Goal: Task Accomplishment & Management: Manage account settings

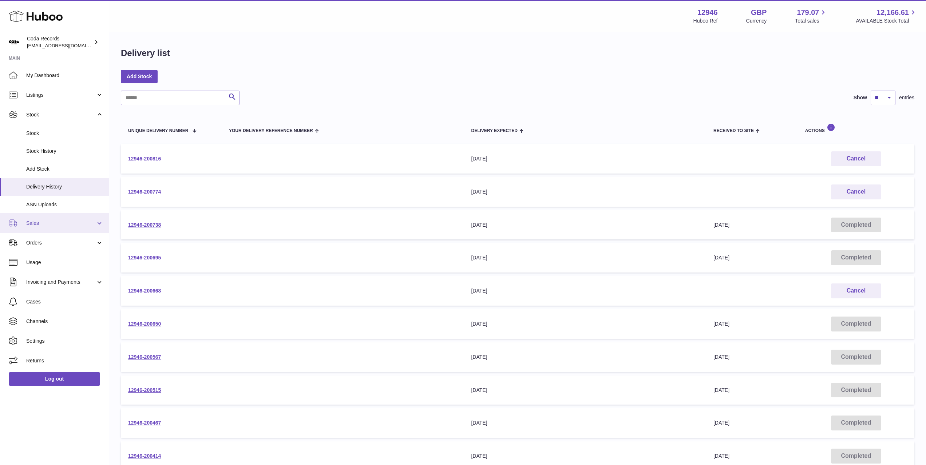
click at [61, 216] on link "Sales" at bounding box center [54, 223] width 109 height 20
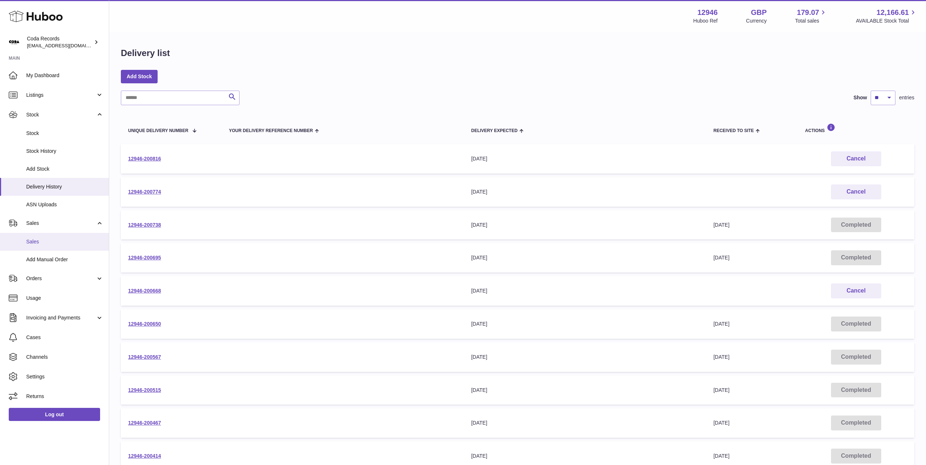
click at [66, 235] on link "Sales" at bounding box center [54, 242] width 109 height 18
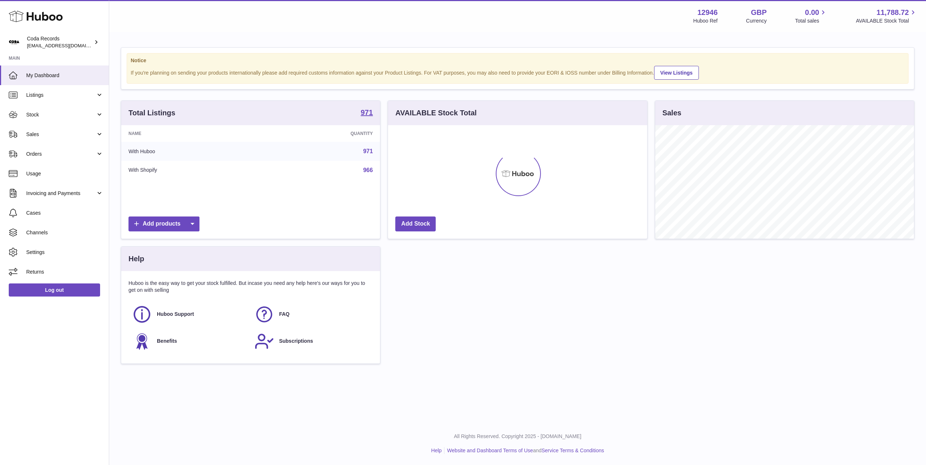
scroll to position [114, 259]
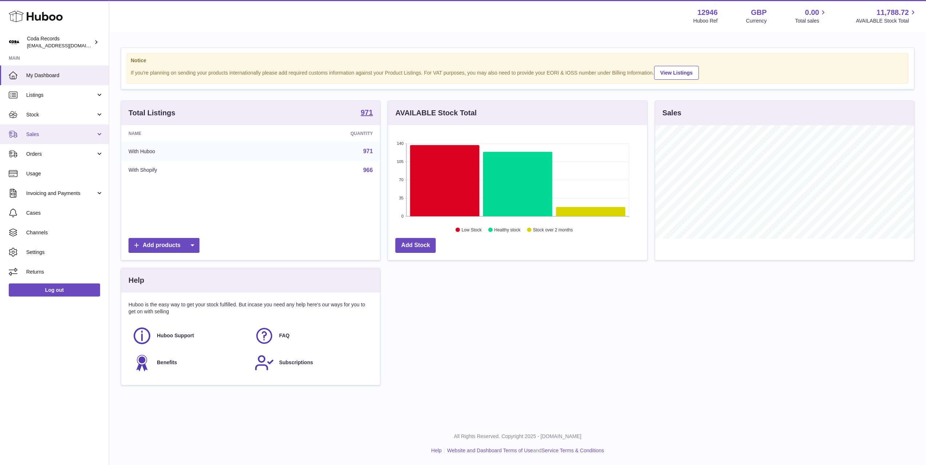
click at [57, 136] on span "Sales" at bounding box center [61, 134] width 70 height 7
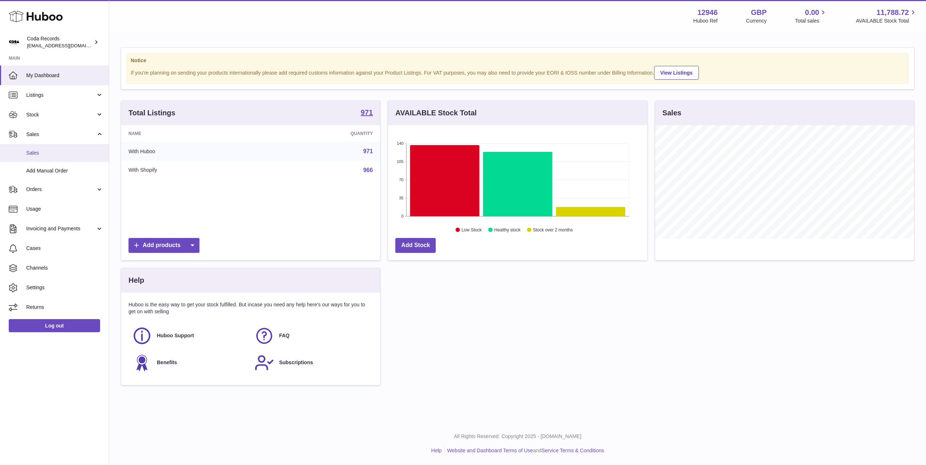
click at [62, 155] on span "Sales" at bounding box center [64, 153] width 77 height 7
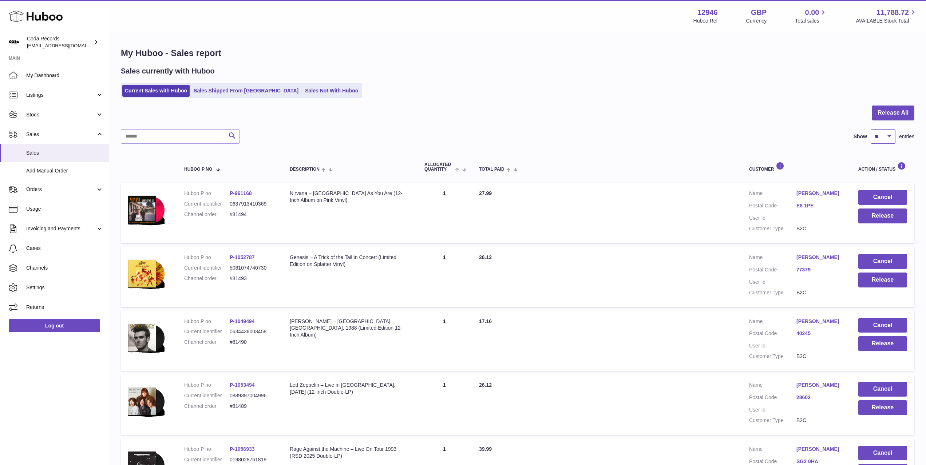
click at [885, 138] on select "** ** ** ***" at bounding box center [883, 136] width 25 height 15
select select "***"
click at [871, 129] on select "** ** ** ***" at bounding box center [883, 136] width 25 height 15
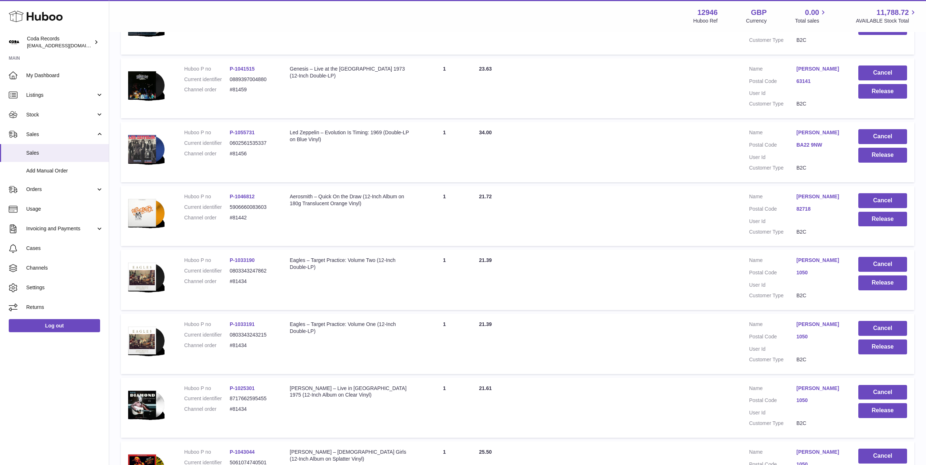
scroll to position [1089, 0]
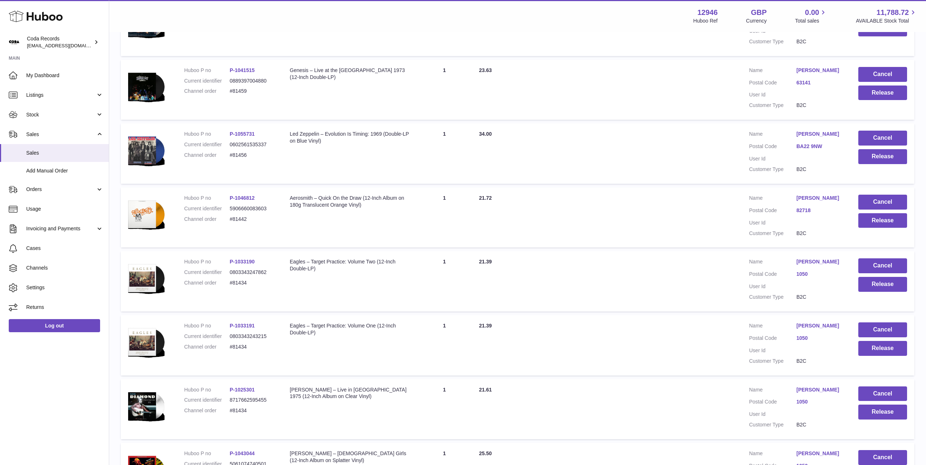
click at [236, 286] on dd "#81434" at bounding box center [253, 283] width 46 height 7
copy dd "81434"
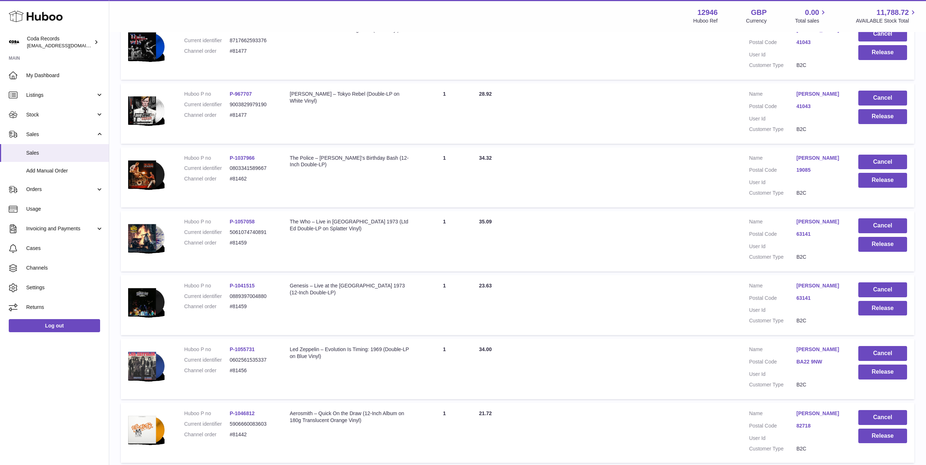
scroll to position [874, 0]
click at [240, 438] on dd "#81442" at bounding box center [253, 434] width 46 height 7
copy dd "81442"
click at [242, 374] on dd "#81456" at bounding box center [253, 370] width 46 height 7
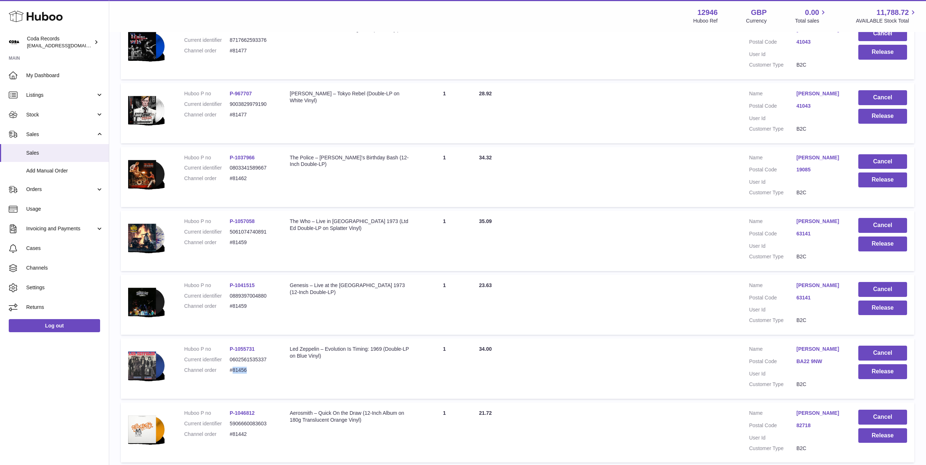
click at [242, 374] on dd "#81456" at bounding box center [253, 370] width 46 height 7
copy dd "81456"
click at [240, 310] on dd "#81459" at bounding box center [253, 306] width 46 height 7
copy dd "81459"
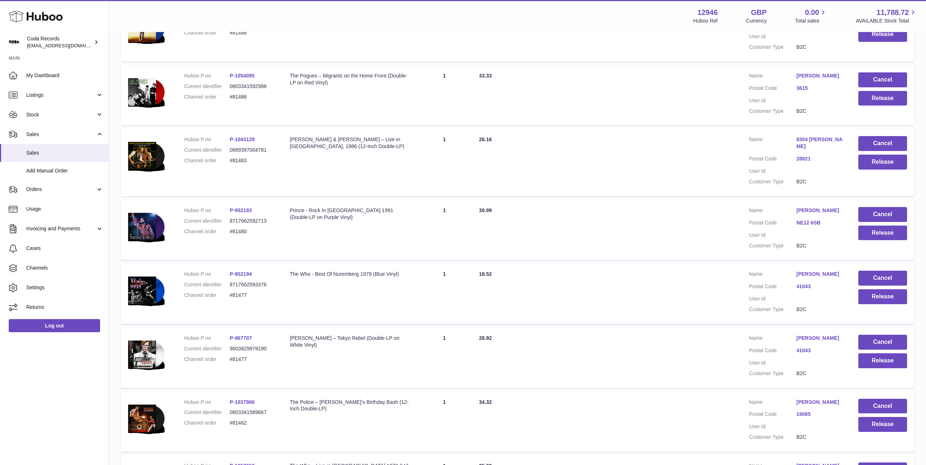
scroll to position [626, 0]
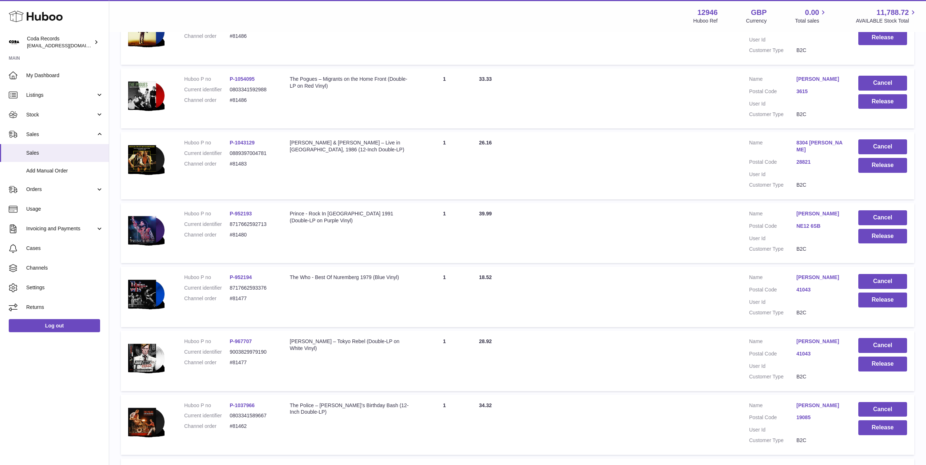
click at [239, 430] on dd "#81462" at bounding box center [253, 426] width 46 height 7
copy dd "81462"
click at [239, 298] on dd "#81477" at bounding box center [253, 298] width 46 height 7
click at [240, 298] on dd "#81477" at bounding box center [253, 298] width 46 height 7
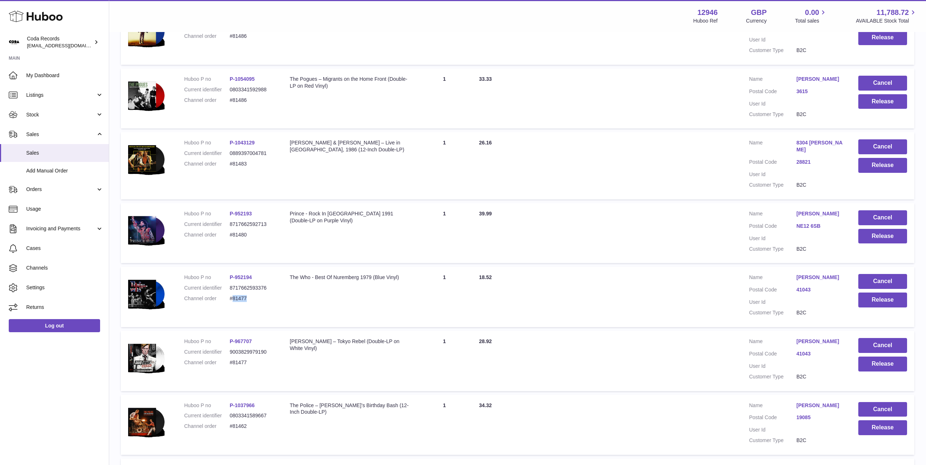
copy dd "81477"
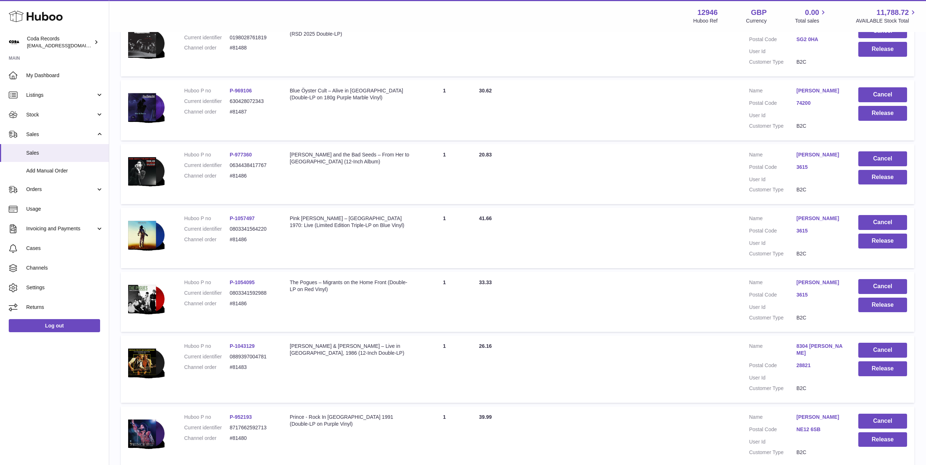
scroll to position [422, 0]
click at [241, 439] on dd "#81480" at bounding box center [253, 439] width 46 height 7
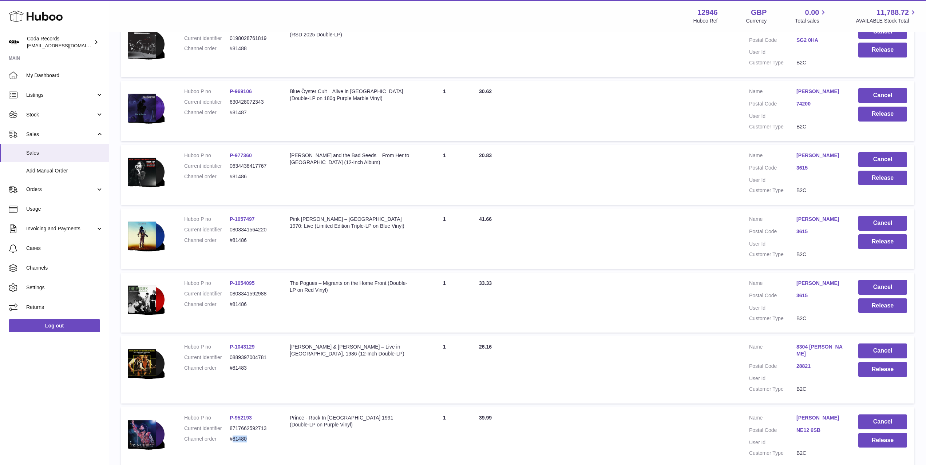
click at [241, 439] on dd "#81480" at bounding box center [253, 439] width 46 height 7
copy dd "81480"
click at [241, 438] on dd "#81480" at bounding box center [253, 439] width 46 height 7
click at [240, 438] on dd "#81480" at bounding box center [253, 439] width 46 height 7
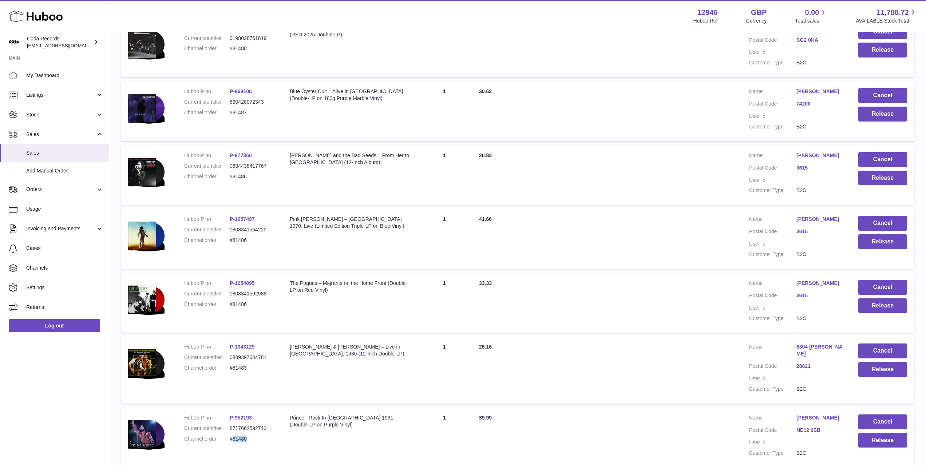
click at [240, 438] on dd "#81480" at bounding box center [253, 439] width 46 height 7
copy dd "81480"
drag, startPoint x: 61, startPoint y: 187, endPoint x: 61, endPoint y: 192, distance: 5.1
click at [61, 187] on span "Orders" at bounding box center [61, 189] width 70 height 7
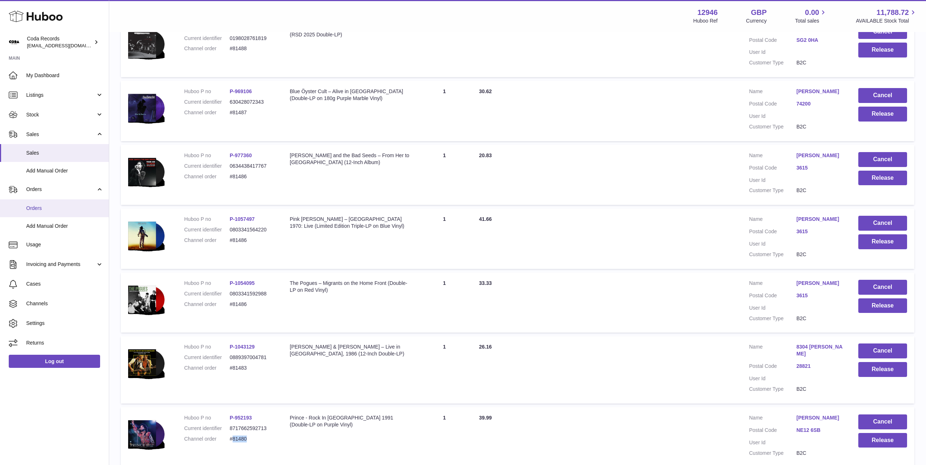
click at [61, 204] on link "Orders" at bounding box center [54, 208] width 109 height 18
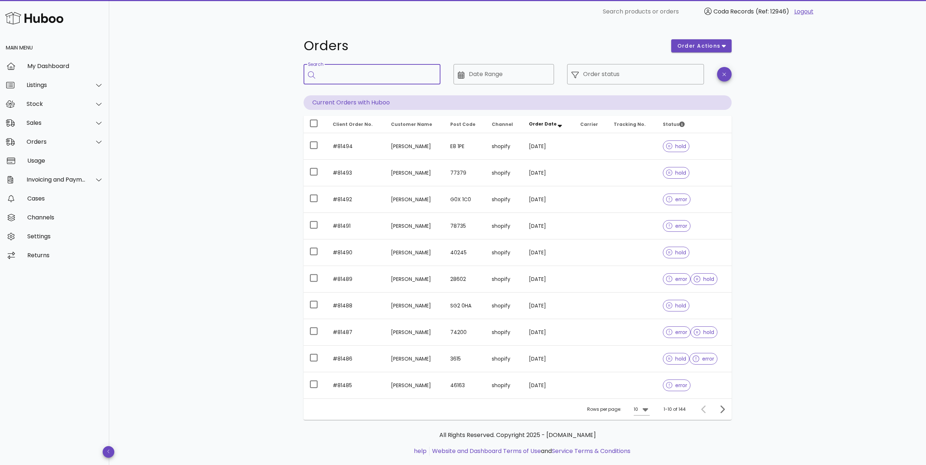
click at [371, 74] on input "Search" at bounding box center [377, 74] width 115 height 12
paste input "*****"
type input "*****"
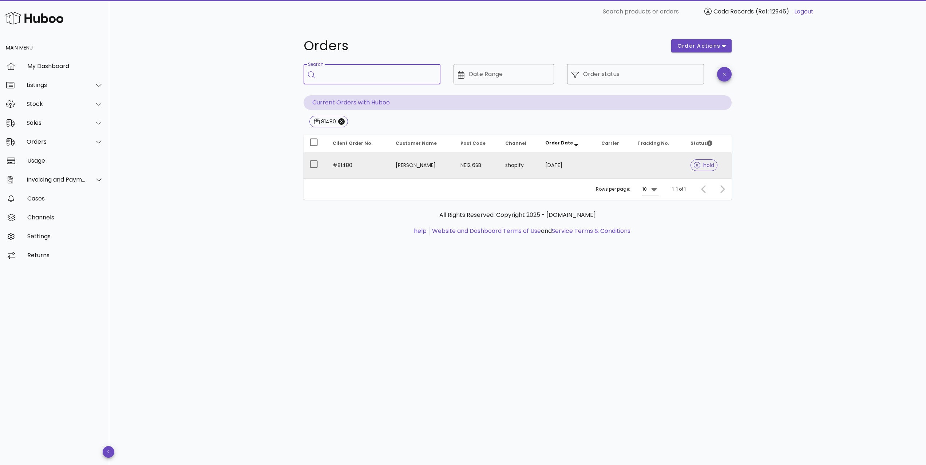
click at [407, 167] on td "[PERSON_NAME]" at bounding box center [422, 165] width 64 height 26
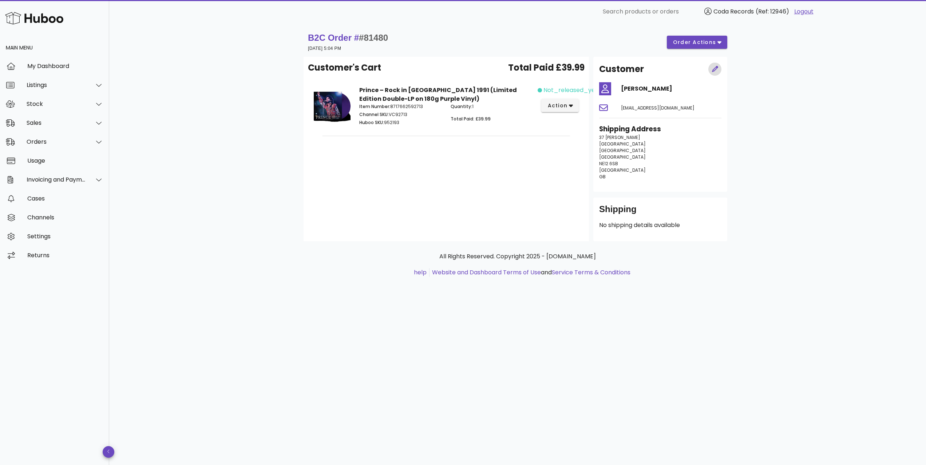
click at [714, 70] on icon "button" at bounding box center [715, 69] width 7 height 7
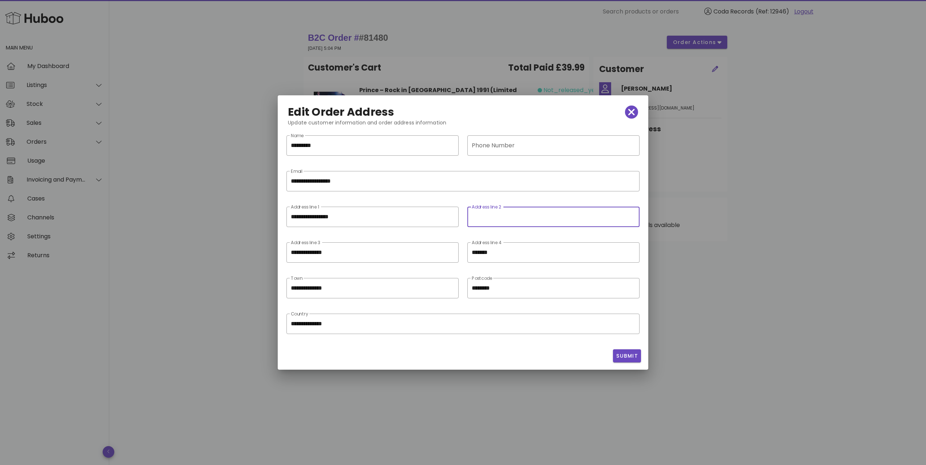
click at [511, 216] on input "Address line 2" at bounding box center [553, 217] width 162 height 12
paste input "**********"
drag, startPoint x: 452, startPoint y: 254, endPoint x: 475, endPoint y: 257, distance: 23.2
click at [452, 254] on icon "clear icon" at bounding box center [450, 253] width 9 height 9
type input "**********"
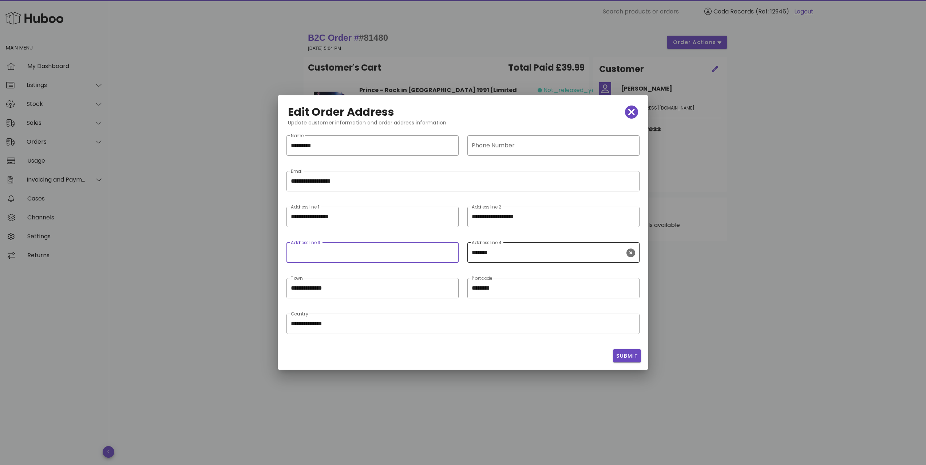
click at [634, 254] on icon "clear icon" at bounding box center [630, 253] width 9 height 9
click at [633, 360] on span "Submit" at bounding box center [627, 356] width 22 height 8
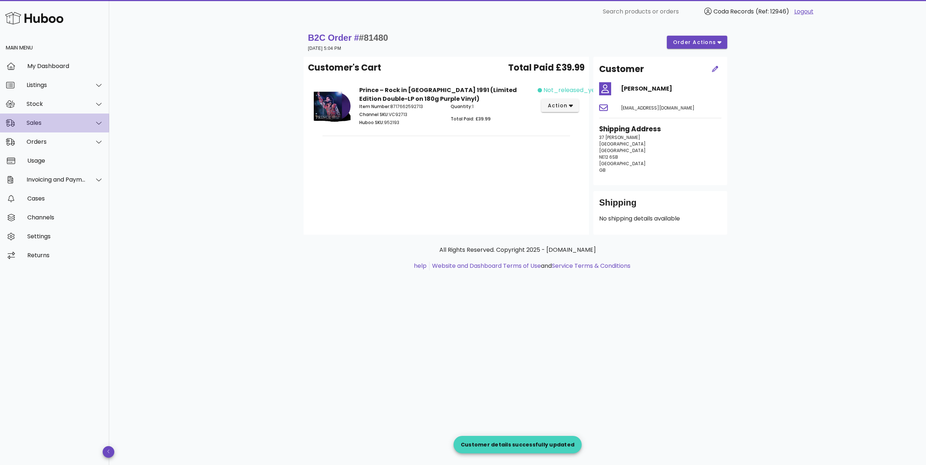
click at [65, 127] on div "Sales" at bounding box center [54, 123] width 109 height 19
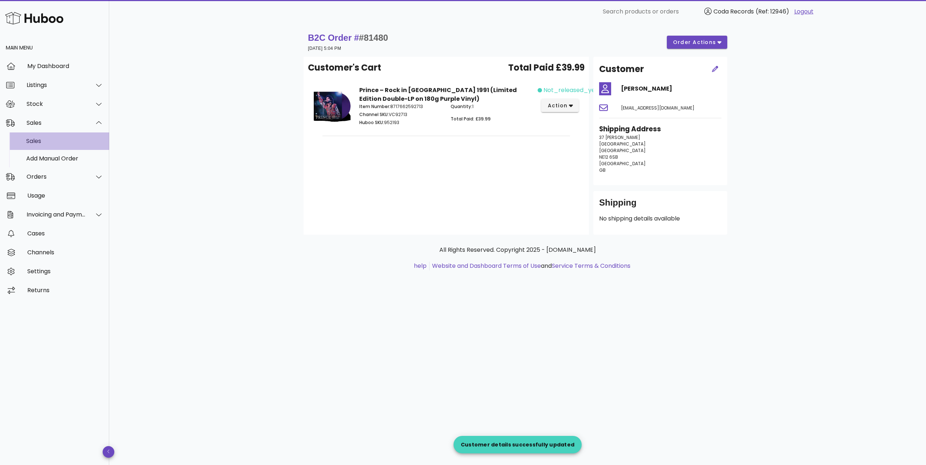
drag, startPoint x: 63, startPoint y: 140, endPoint x: 83, endPoint y: 141, distance: 20.1
click at [63, 140] on div "Sales" at bounding box center [64, 141] width 77 height 7
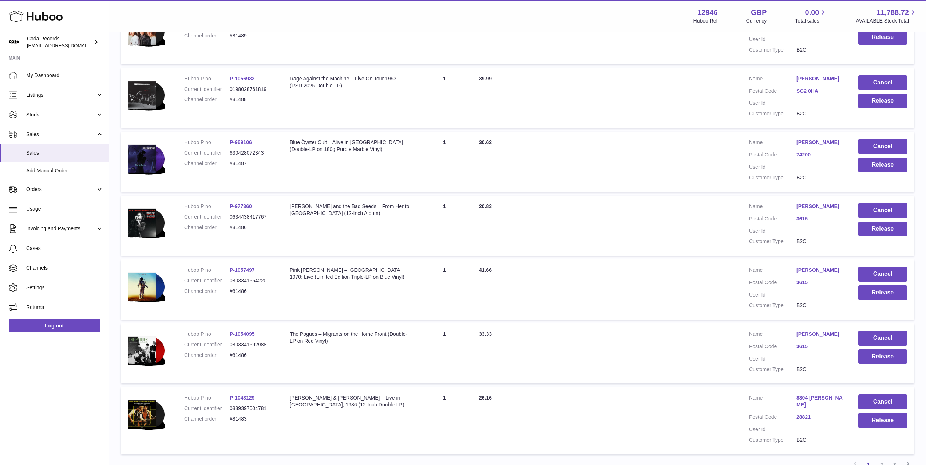
scroll to position [440, 0]
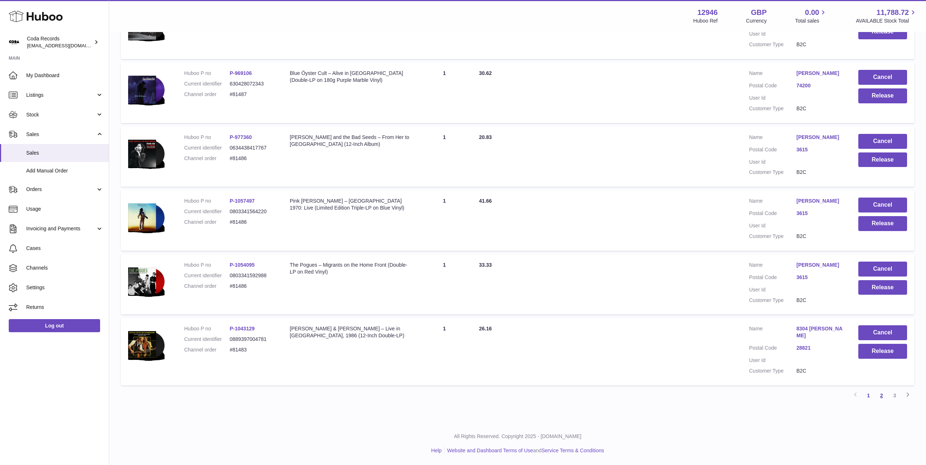
click at [885, 398] on link "2" at bounding box center [881, 395] width 13 height 13
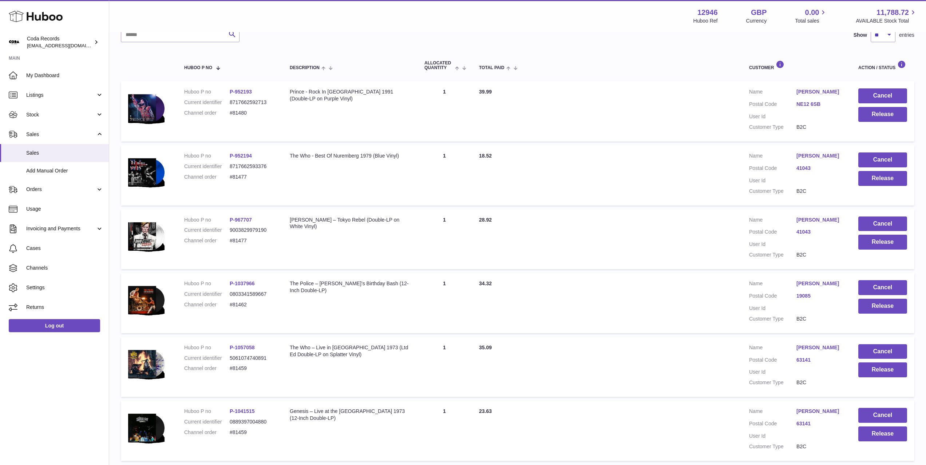
scroll to position [33, 0]
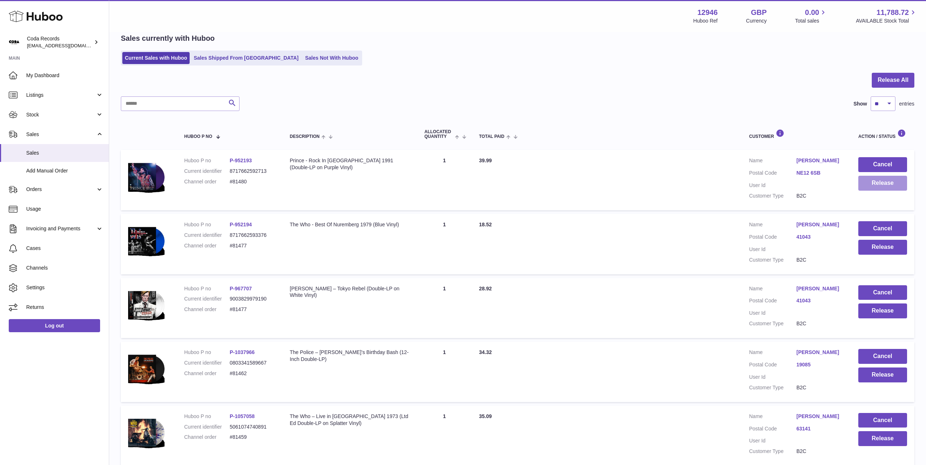
click at [874, 189] on button "Release" at bounding box center [882, 183] width 49 height 15
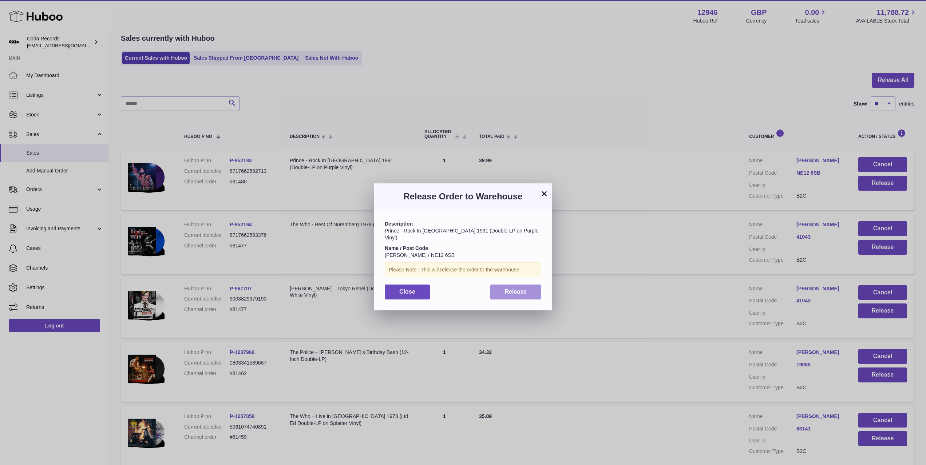
drag, startPoint x: 525, startPoint y: 285, endPoint x: 602, endPoint y: 298, distance: 78.2
click at [524, 289] on span "Release" at bounding box center [516, 292] width 22 height 6
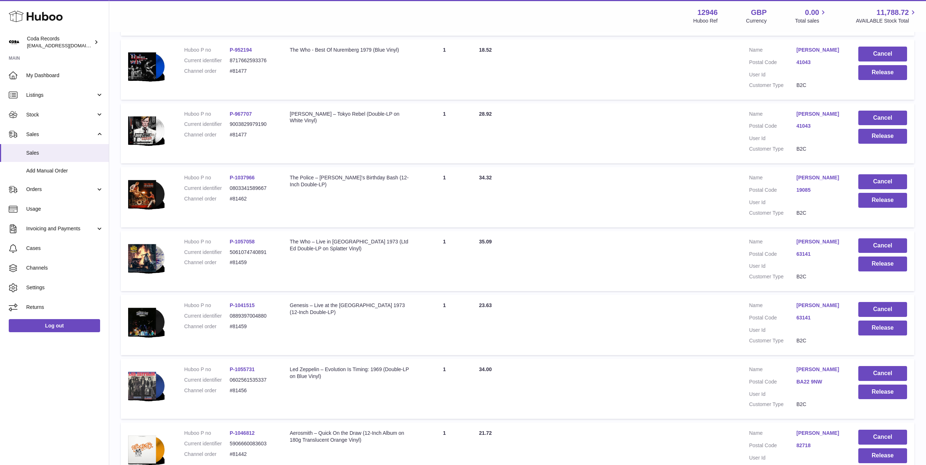
scroll to position [447, 0]
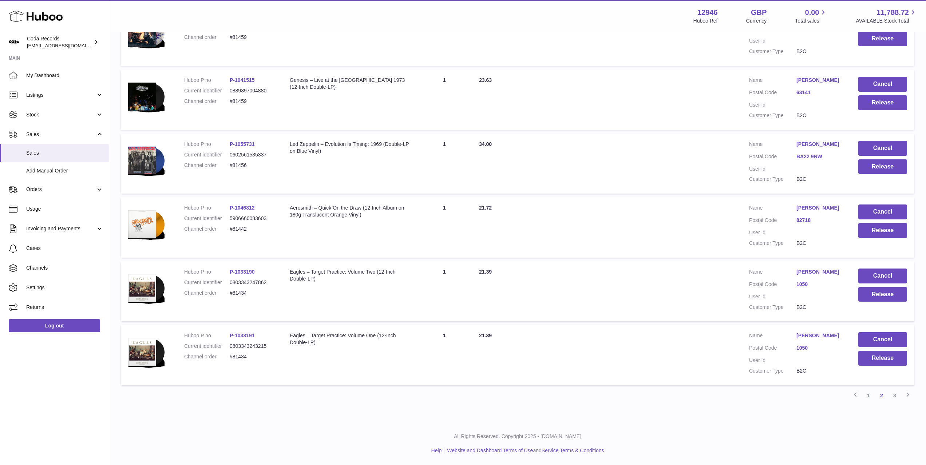
click at [870, 398] on link "1" at bounding box center [868, 395] width 13 height 13
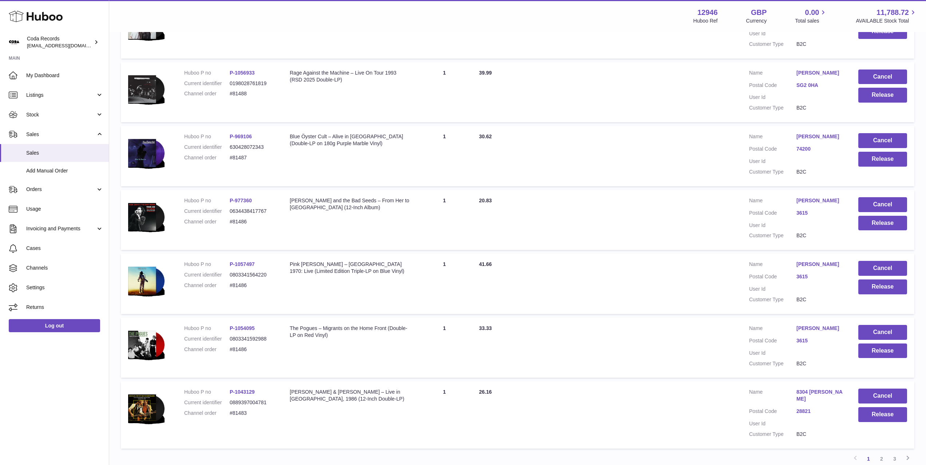
scroll to position [376, 0]
click at [238, 417] on dd "#81483" at bounding box center [253, 413] width 46 height 7
copy dd "81483"
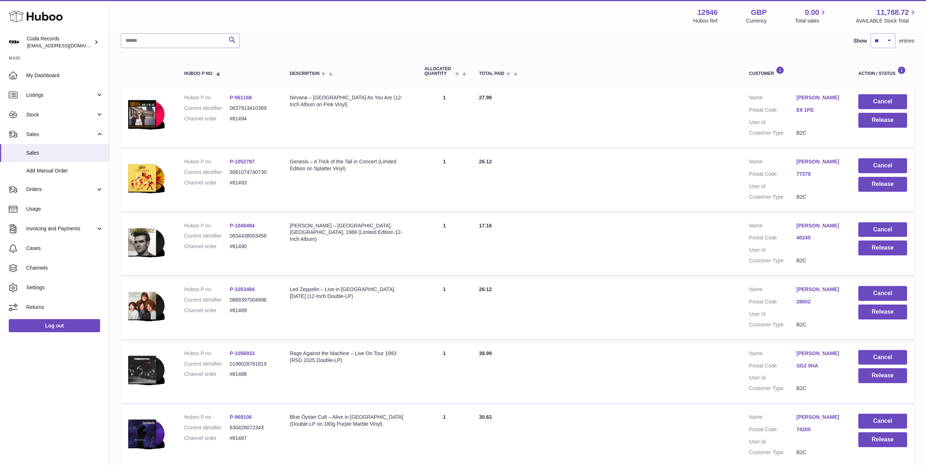
scroll to position [98, 0]
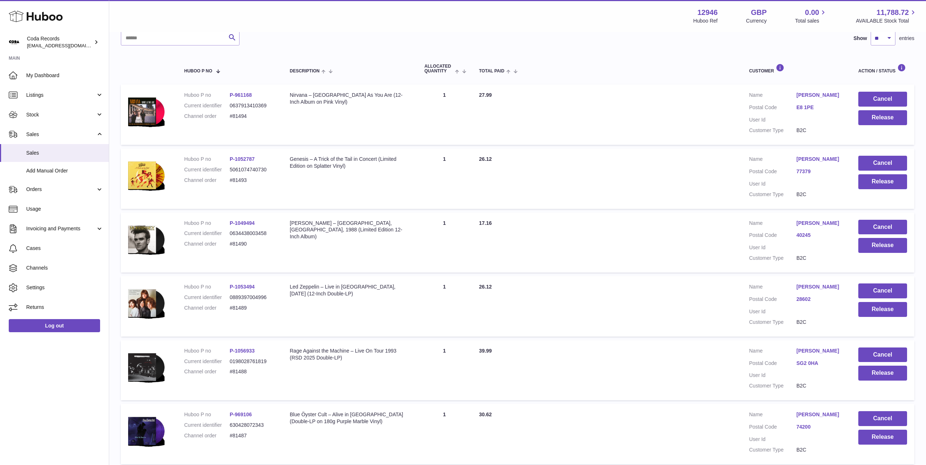
click at [241, 372] on dd "#81488" at bounding box center [253, 371] width 46 height 7
copy dd "81488"
drag, startPoint x: 60, startPoint y: 189, endPoint x: 63, endPoint y: 198, distance: 9.3
click at [60, 189] on span "Orders" at bounding box center [61, 189] width 70 height 7
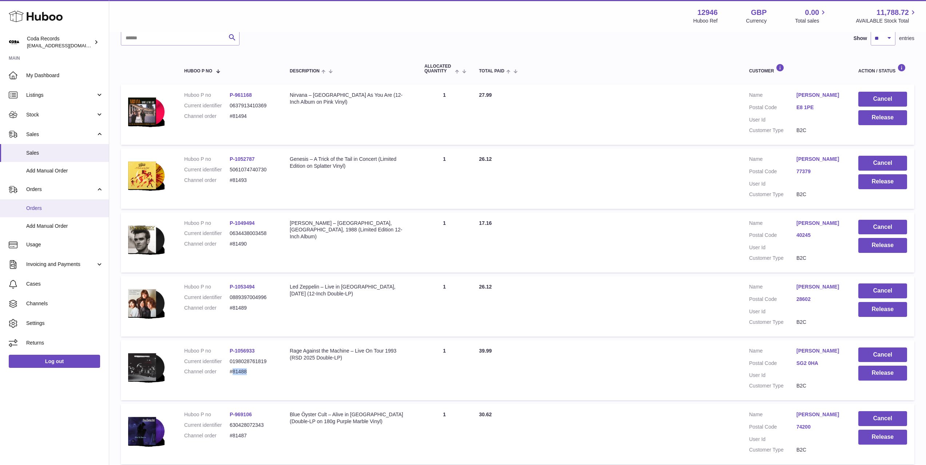
drag, startPoint x: 61, startPoint y: 206, endPoint x: 73, endPoint y: 208, distance: 12.1
click at [61, 206] on span "Orders" at bounding box center [64, 208] width 77 height 7
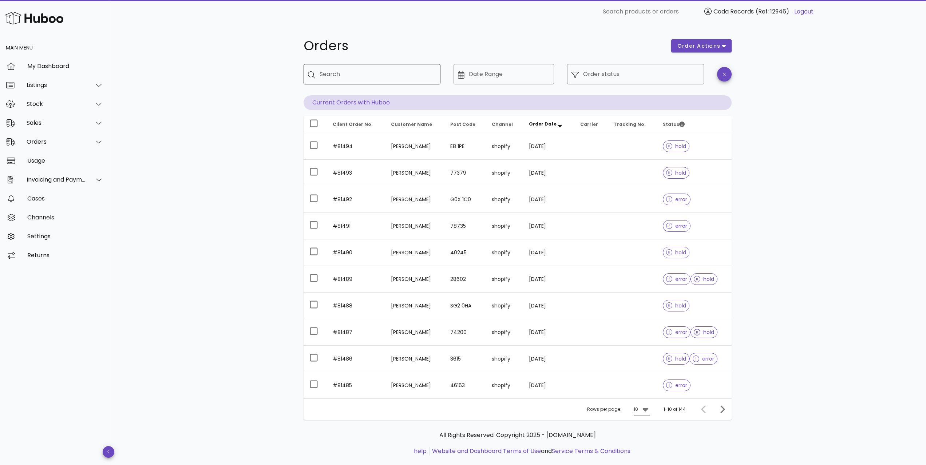
drag, startPoint x: 379, startPoint y: 84, endPoint x: 375, endPoint y: 82, distance: 5.0
click at [375, 82] on div "​ Search" at bounding box center [372, 79] width 137 height 31
click at [375, 82] on div "Search" at bounding box center [377, 74] width 115 height 20
paste input "*****"
type input "*****"
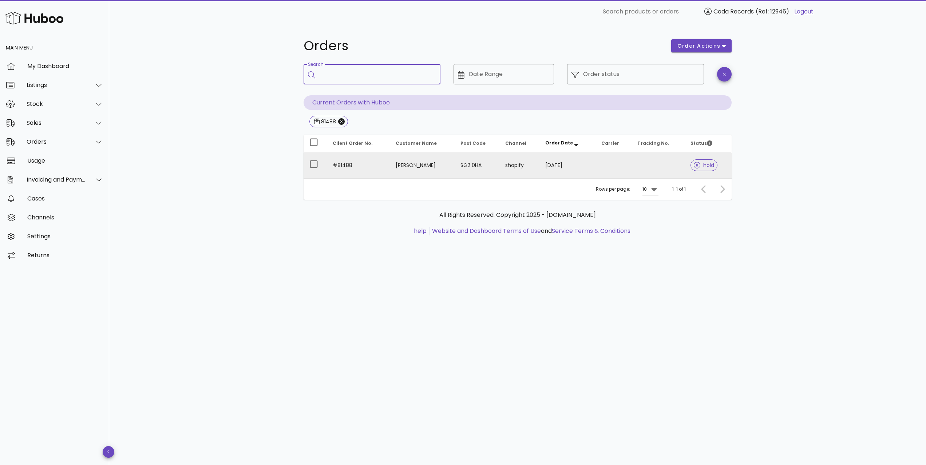
click at [411, 166] on td "[PERSON_NAME]" at bounding box center [422, 165] width 64 height 26
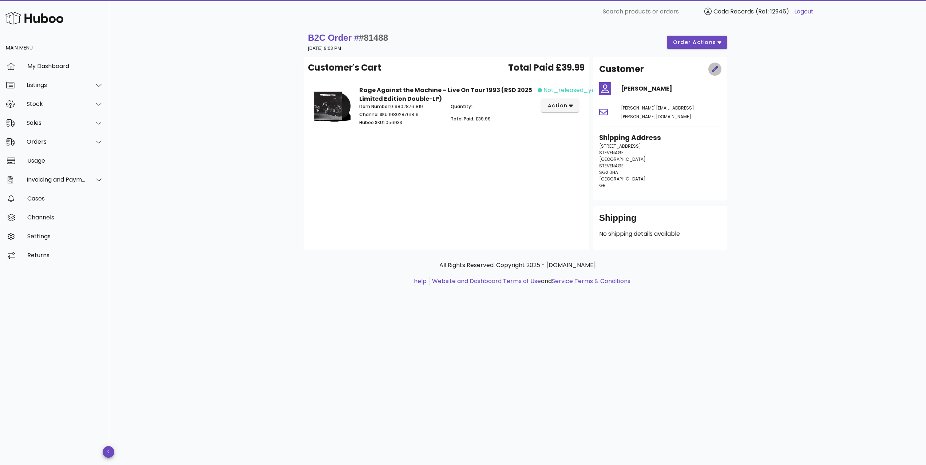
click at [716, 73] on button "button" at bounding box center [714, 69] width 13 height 13
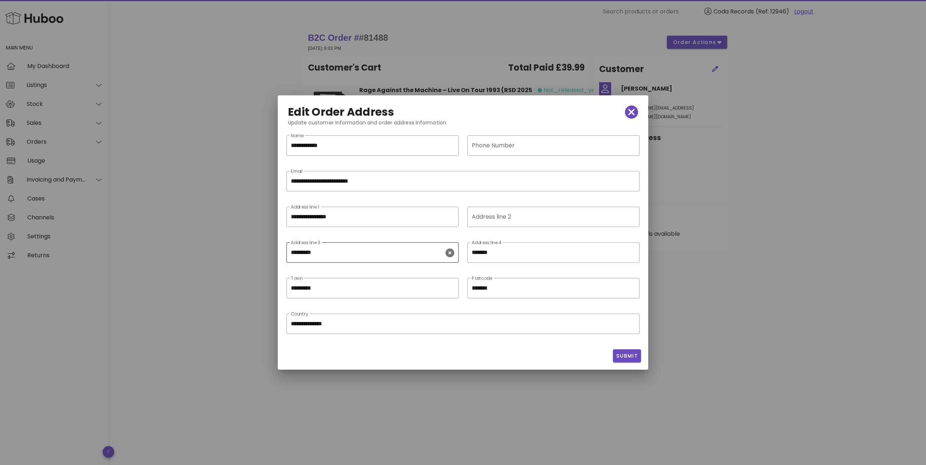
click at [452, 252] on icon "clear icon" at bounding box center [450, 253] width 9 height 9
click at [635, 253] on div "​ Address line 4 *******" at bounding box center [553, 252] width 172 height 20
click at [632, 254] on icon "clear icon" at bounding box center [630, 253] width 9 height 9
click at [358, 295] on div "Town *********" at bounding box center [367, 288] width 153 height 20
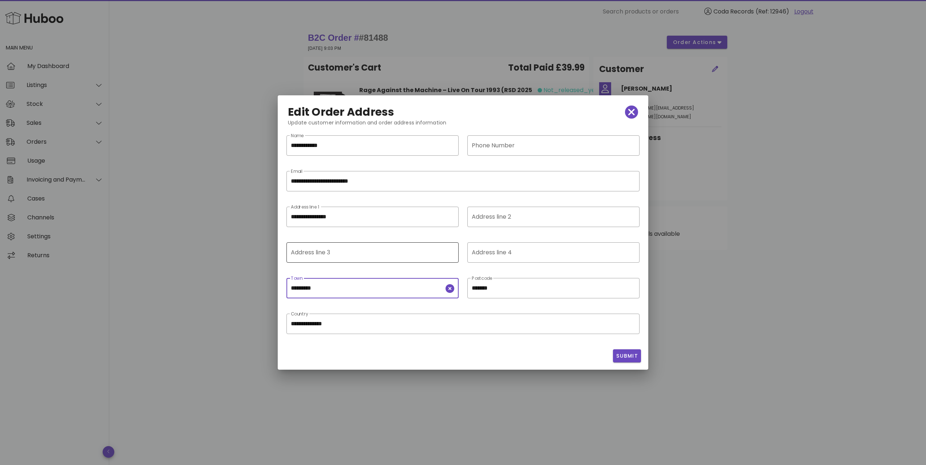
click at [358, 295] on div "Town *********" at bounding box center [367, 288] width 153 height 20
click at [347, 291] on input "*********" at bounding box center [367, 288] width 153 height 12
paste input "text"
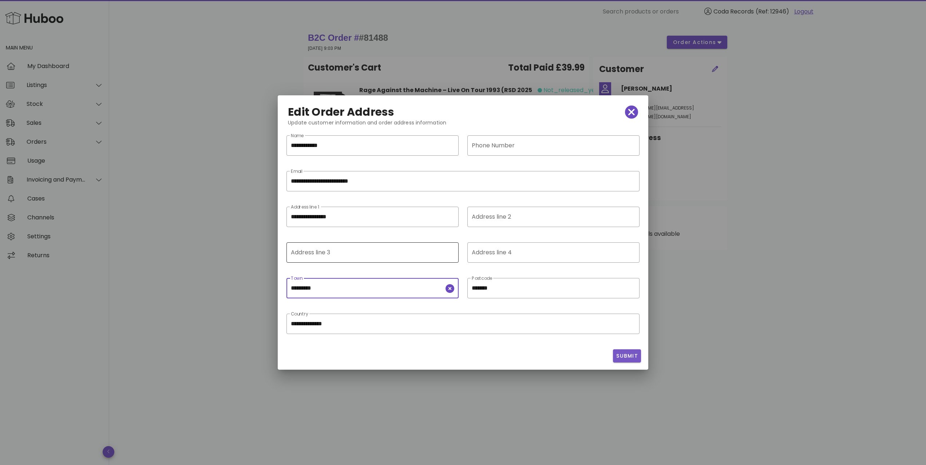
type input "*********"
click at [623, 357] on span "Submit" at bounding box center [627, 356] width 22 height 8
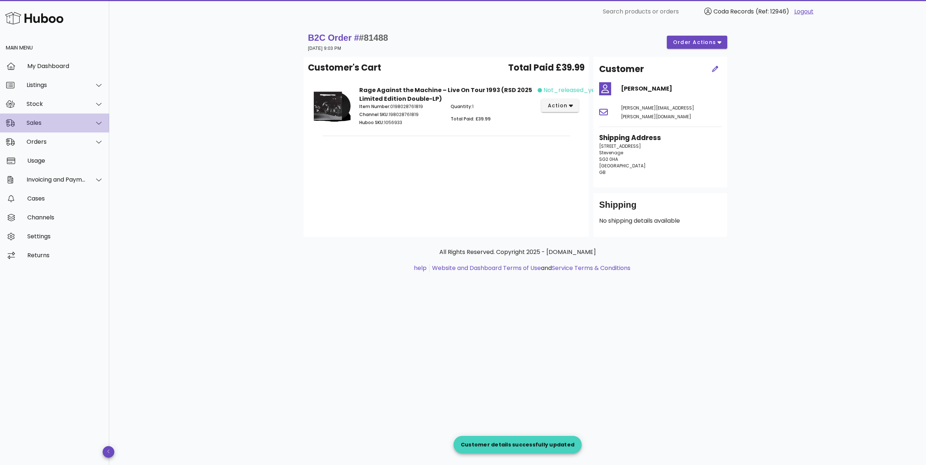
drag, startPoint x: 74, startPoint y: 125, endPoint x: 76, endPoint y: 131, distance: 6.4
click at [74, 125] on div "Sales" at bounding box center [56, 122] width 59 height 7
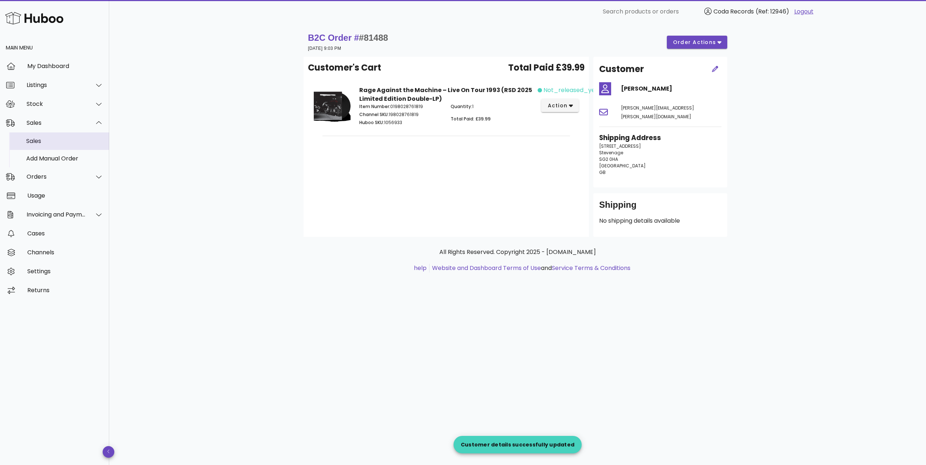
click at [72, 139] on div "Sales" at bounding box center [64, 141] width 77 height 7
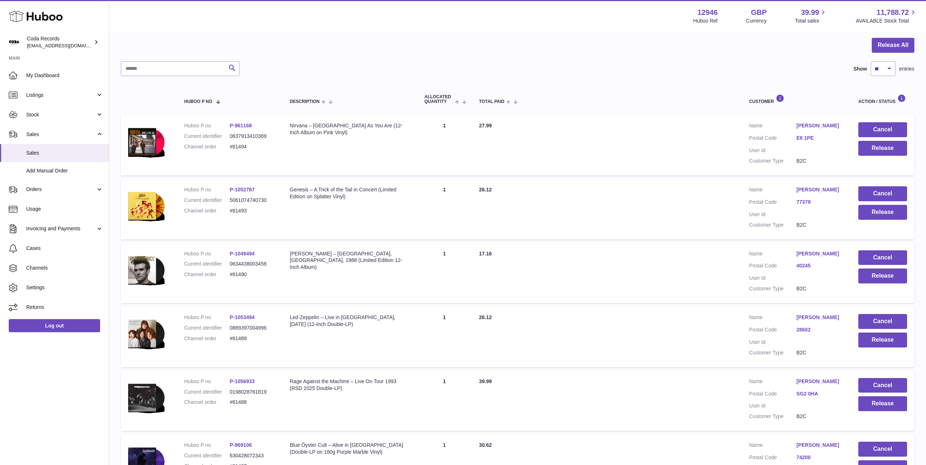
scroll to position [107, 0]
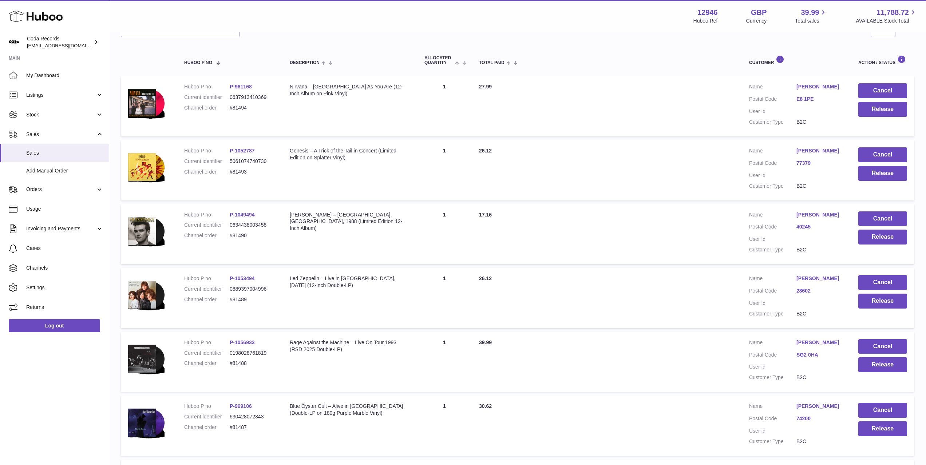
click at [822, 345] on link "[PERSON_NAME]" at bounding box center [819, 342] width 47 height 7
click at [760, 353] on div at bounding box center [463, 232] width 926 height 465
click at [878, 367] on button "Release" at bounding box center [882, 364] width 49 height 15
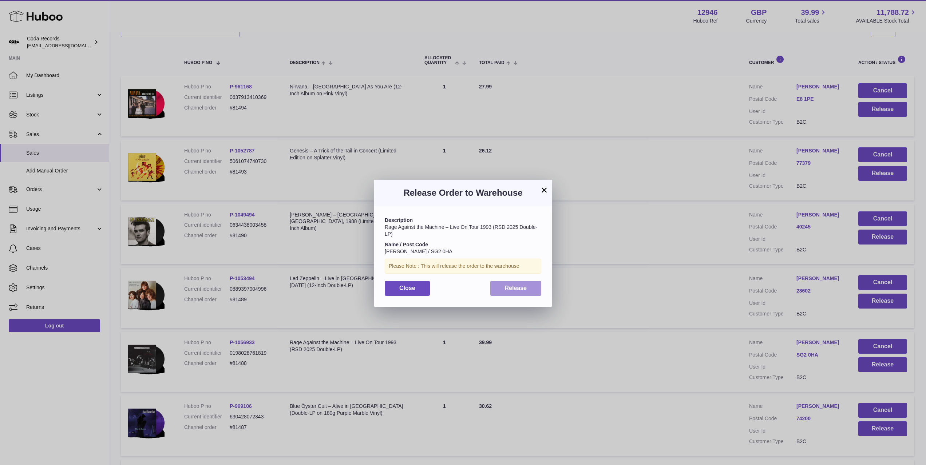
click at [528, 291] on button "Release" at bounding box center [515, 288] width 51 height 15
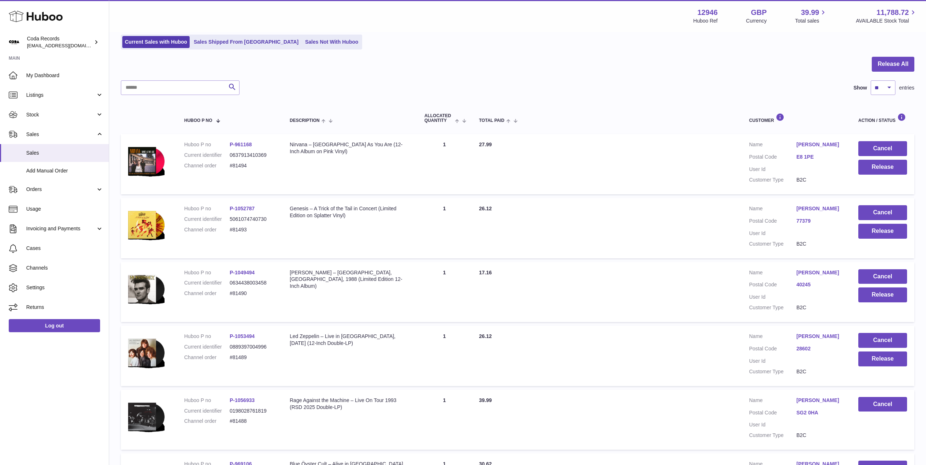
scroll to position [0, 0]
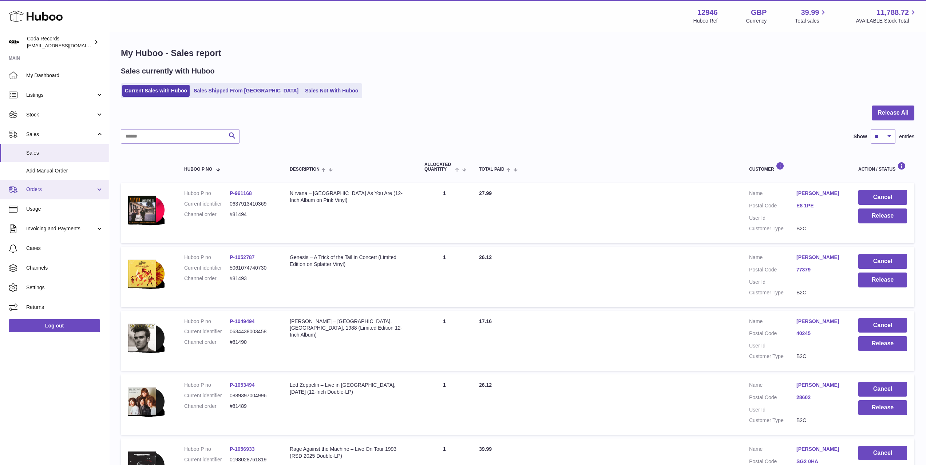
drag, startPoint x: 60, startPoint y: 189, endPoint x: 62, endPoint y: 195, distance: 6.8
click at [60, 189] on span "Orders" at bounding box center [61, 189] width 70 height 7
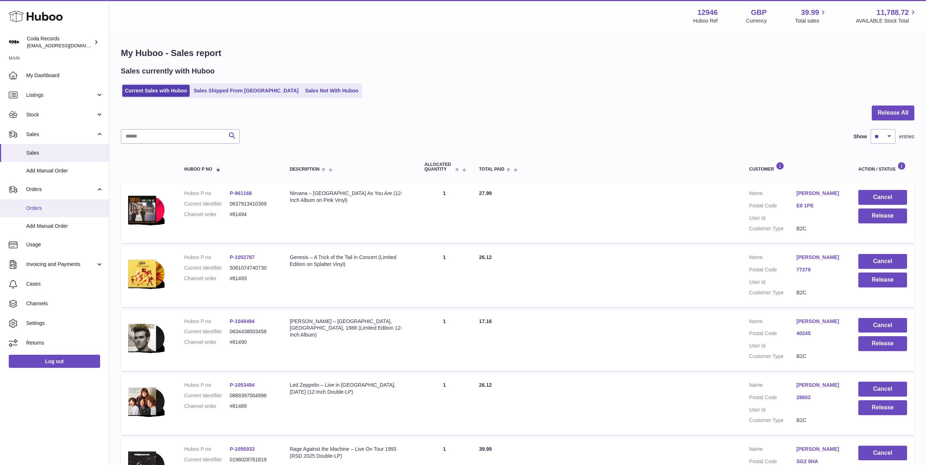
click at [66, 206] on span "Orders" at bounding box center [64, 208] width 77 height 7
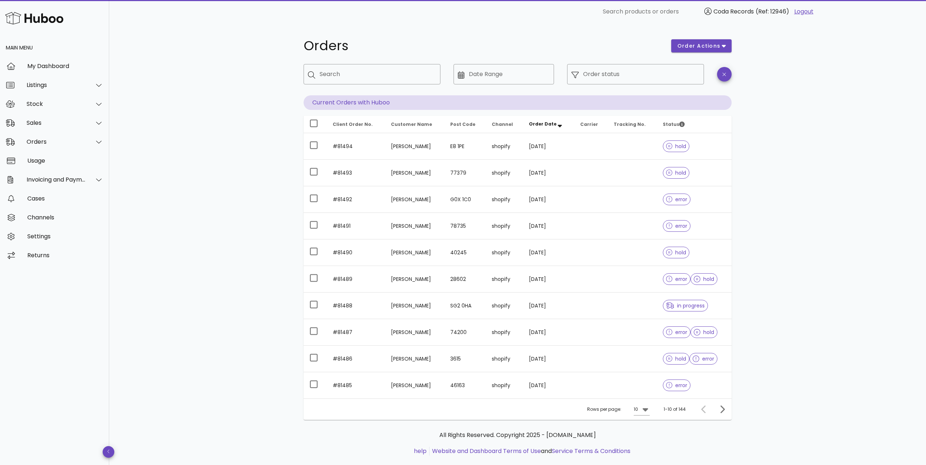
click at [390, 253] on td "[PERSON_NAME]" at bounding box center [414, 253] width 59 height 27
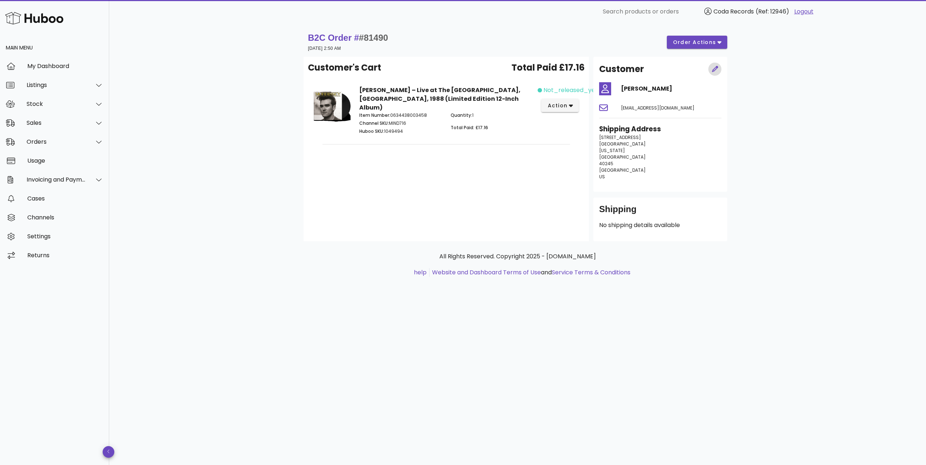
click at [716, 70] on icon "button" at bounding box center [715, 69] width 7 height 7
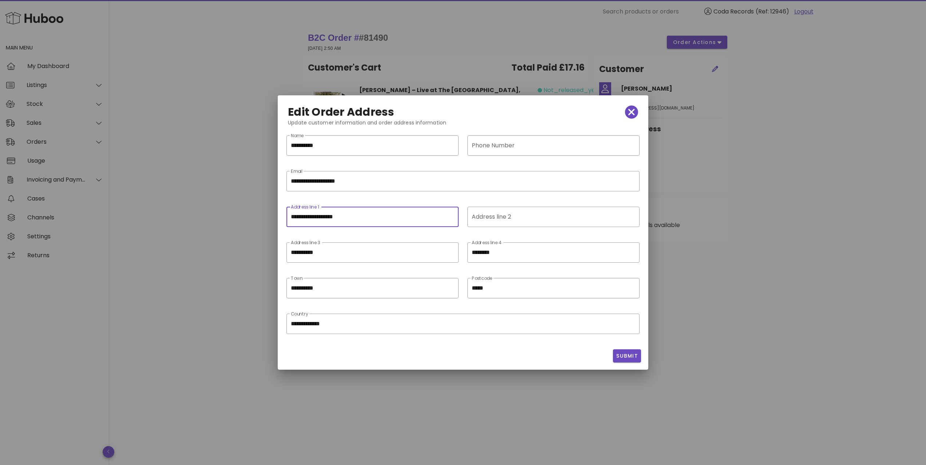
click at [306, 215] on input "**********" at bounding box center [372, 217] width 163 height 12
type input "**********"
click at [633, 355] on span "Submit" at bounding box center [627, 356] width 22 height 8
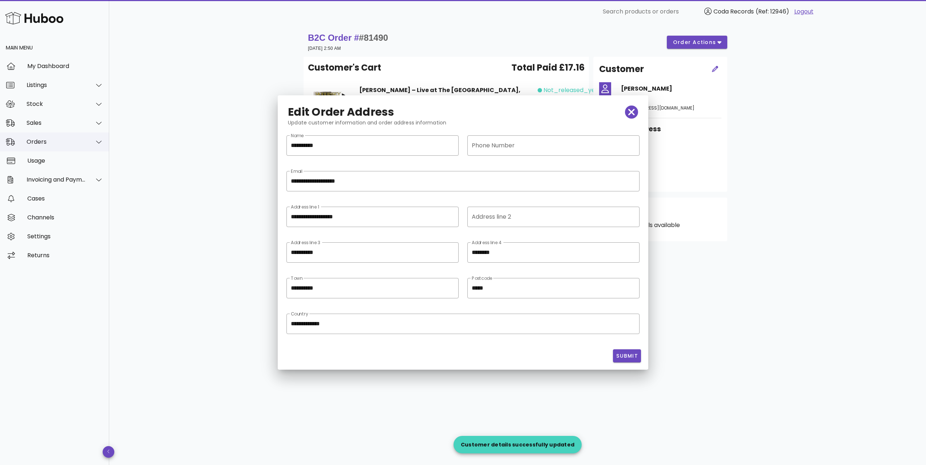
click at [101, 147] on div at bounding box center [94, 142] width 17 height 18
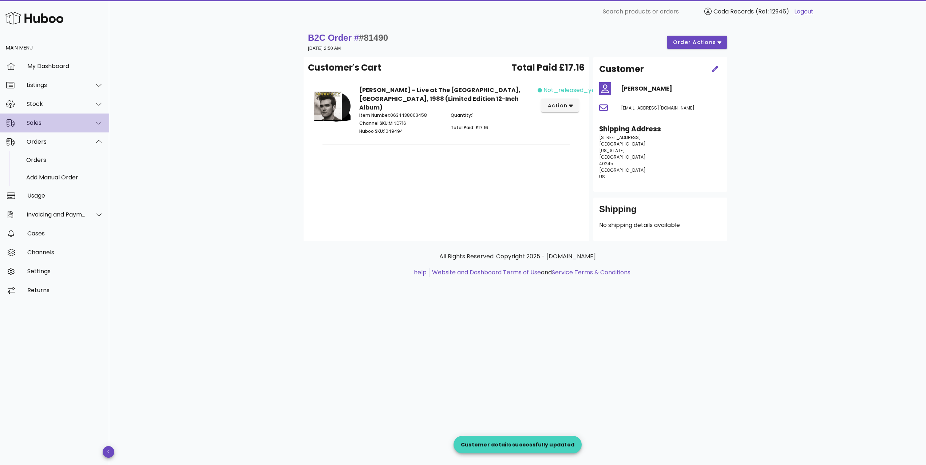
click at [81, 130] on div "Sales" at bounding box center [54, 123] width 109 height 19
drag, startPoint x: 75, startPoint y: 138, endPoint x: 124, endPoint y: 142, distance: 49.3
click at [75, 138] on div "Sales" at bounding box center [64, 141] width 77 height 7
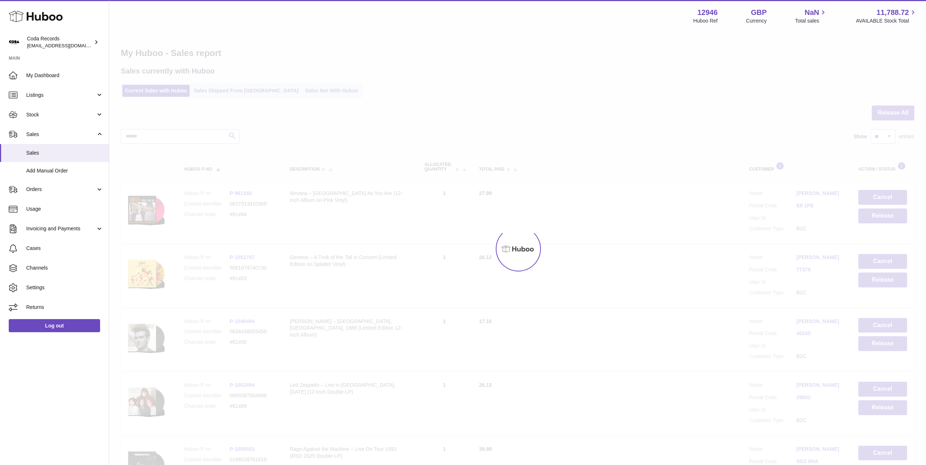
scroll to position [0, 0]
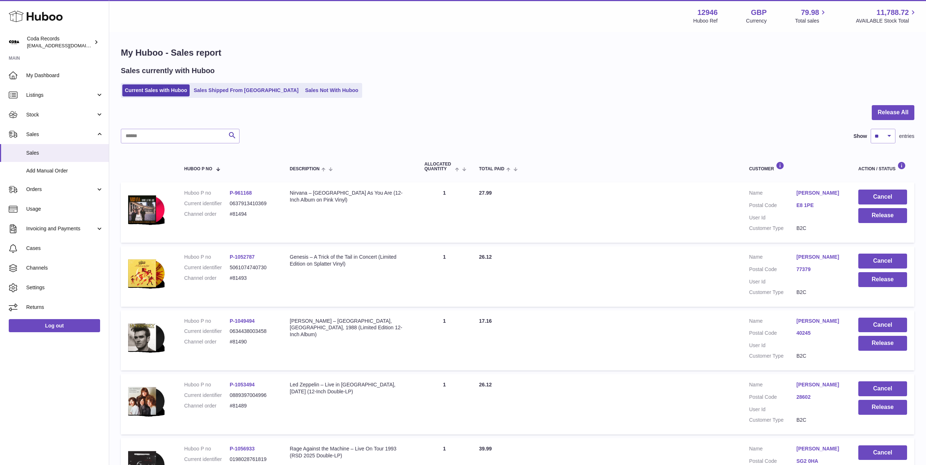
click at [811, 323] on link "[PERSON_NAME]" at bounding box center [819, 321] width 47 height 7
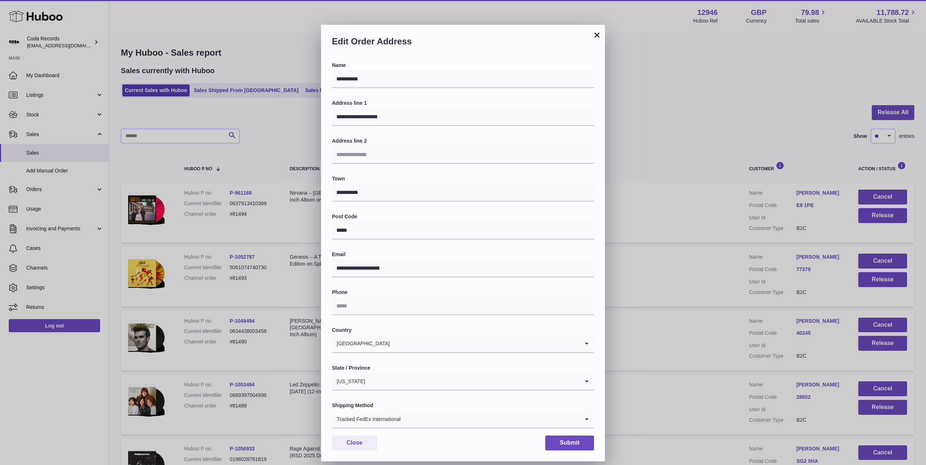
click at [715, 341] on div "**********" at bounding box center [463, 243] width 926 height 465
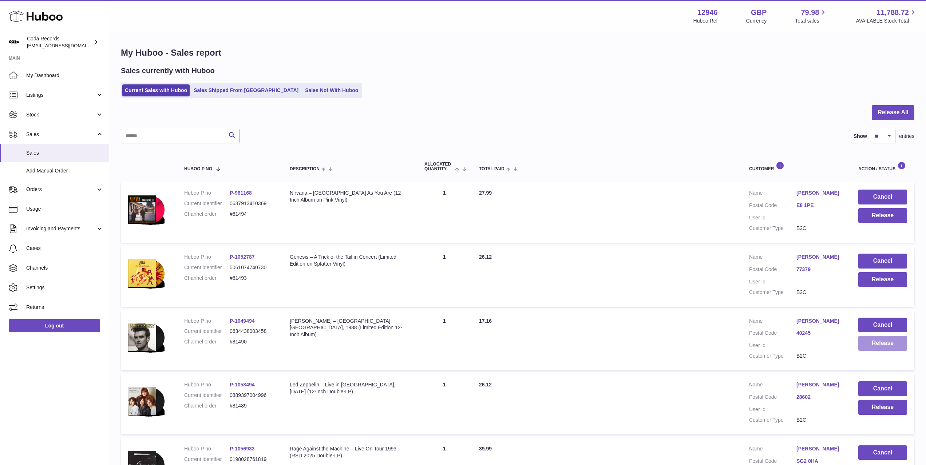
click at [874, 346] on button "Release" at bounding box center [882, 343] width 49 height 15
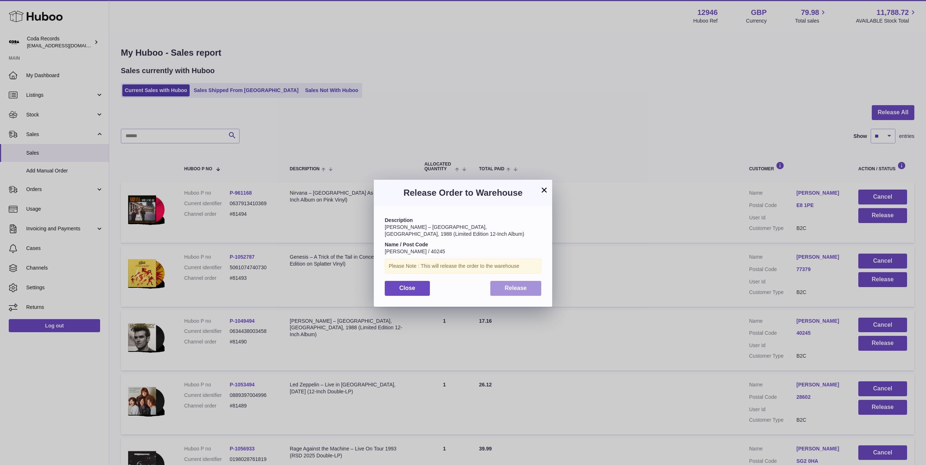
click at [512, 285] on button "Release" at bounding box center [515, 288] width 51 height 15
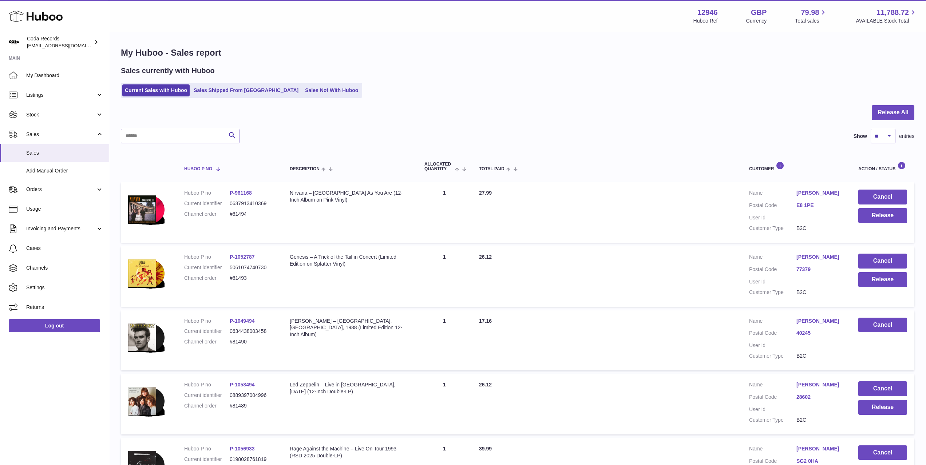
scroll to position [0, 0]
click at [827, 258] on link "Gustavo Quintas" at bounding box center [819, 257] width 47 height 7
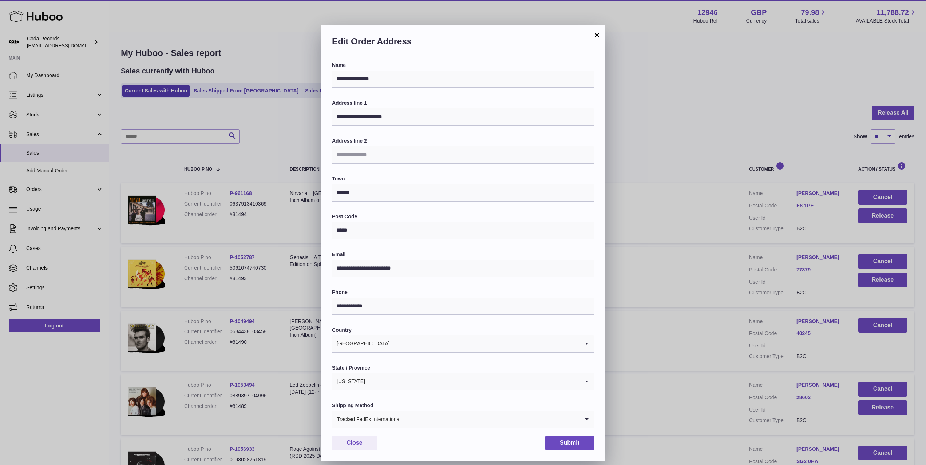
click at [743, 273] on div "**********" at bounding box center [463, 243] width 926 height 465
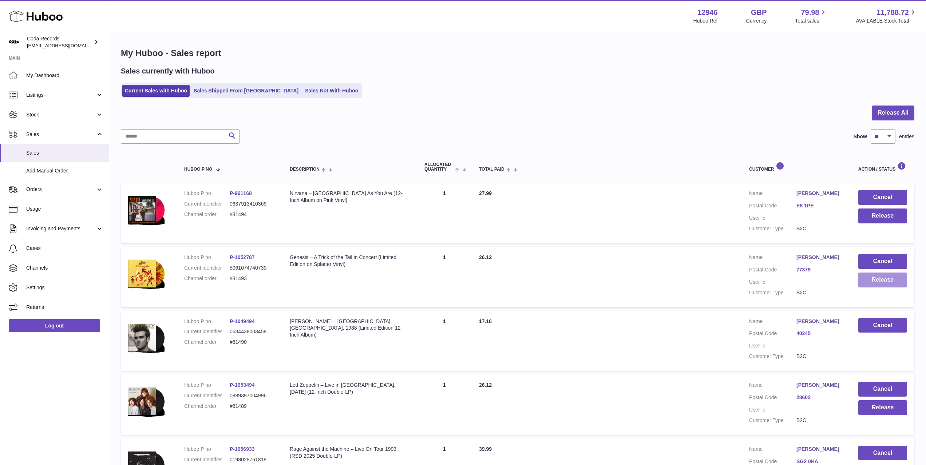
click at [871, 281] on button "Release" at bounding box center [882, 280] width 49 height 15
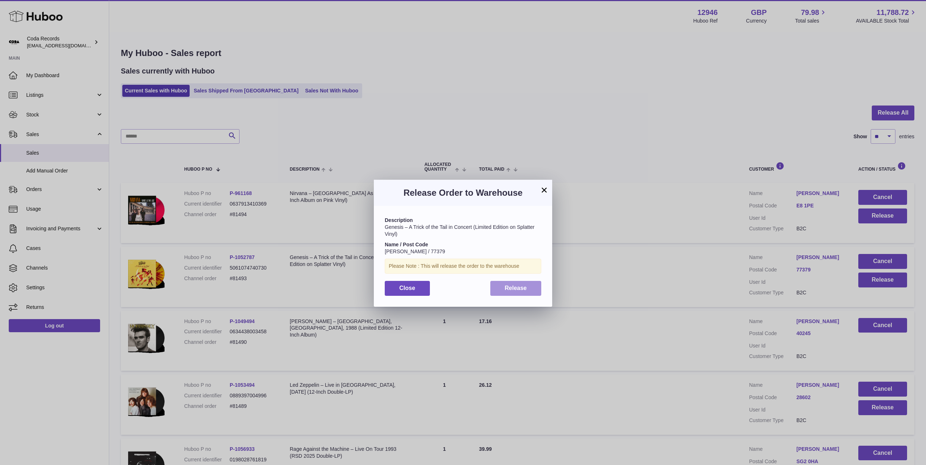
click at [530, 286] on button "Release" at bounding box center [515, 288] width 51 height 15
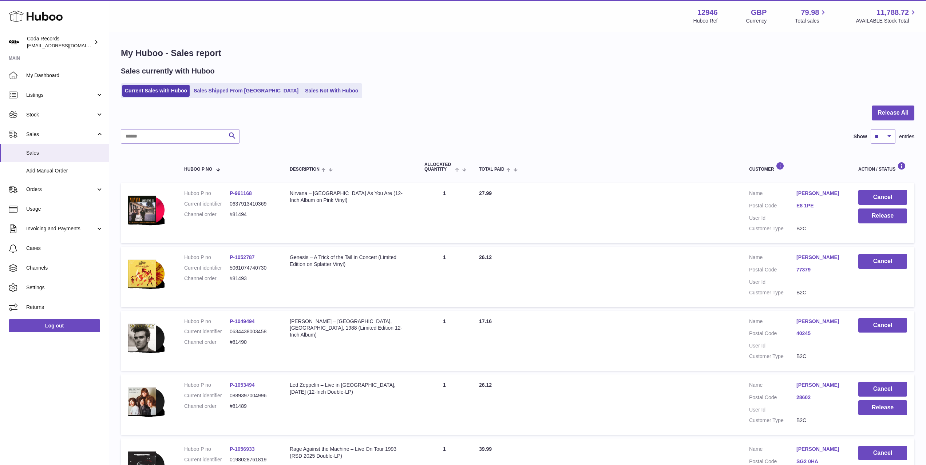
click at [829, 194] on link "Silvia Pellegrino" at bounding box center [819, 193] width 47 height 7
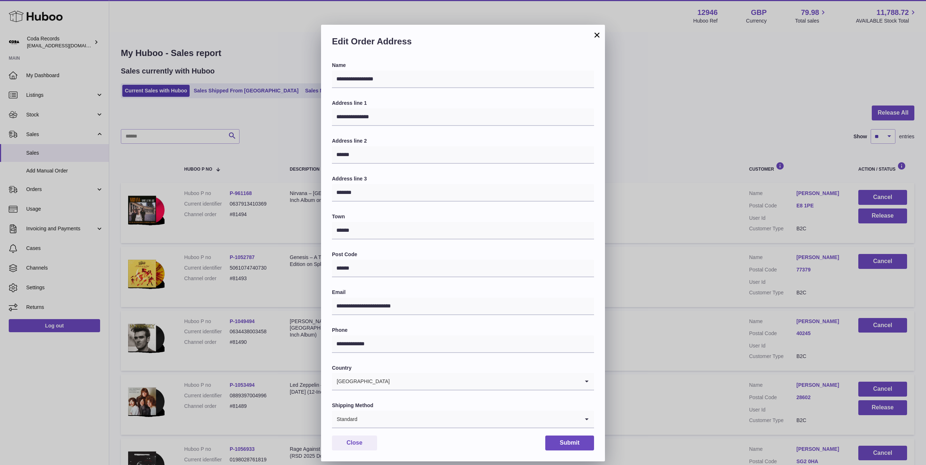
click at [743, 211] on div "**********" at bounding box center [463, 243] width 926 height 465
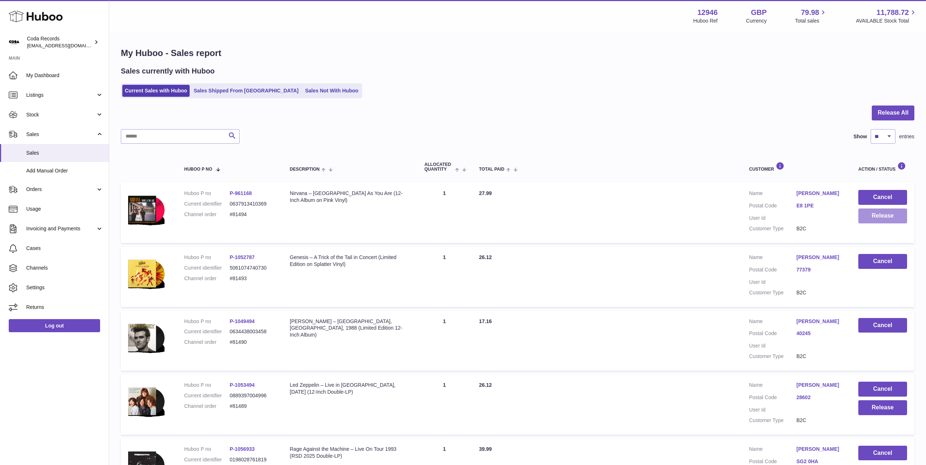
click at [877, 220] on button "Release" at bounding box center [882, 216] width 49 height 15
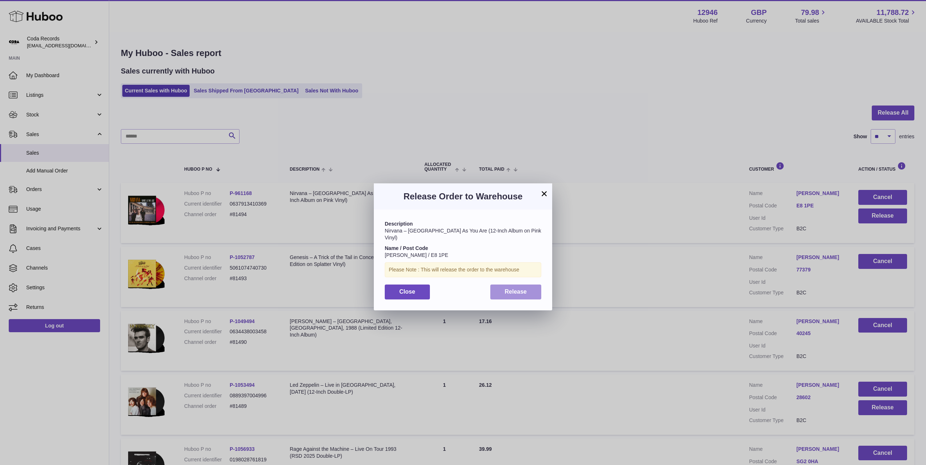
click at [503, 287] on button "Release" at bounding box center [515, 292] width 51 height 15
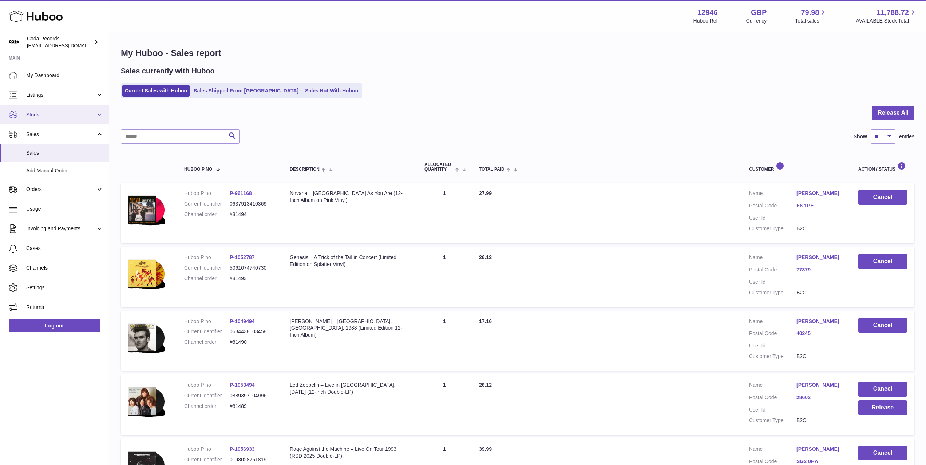
click at [37, 118] on link "Stock" at bounding box center [54, 115] width 109 height 20
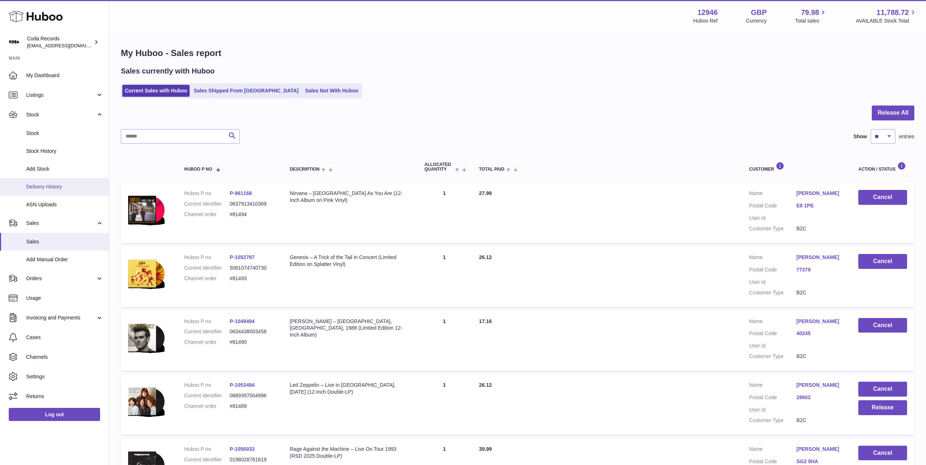
click at [56, 184] on span "Delivery History" at bounding box center [64, 186] width 77 height 7
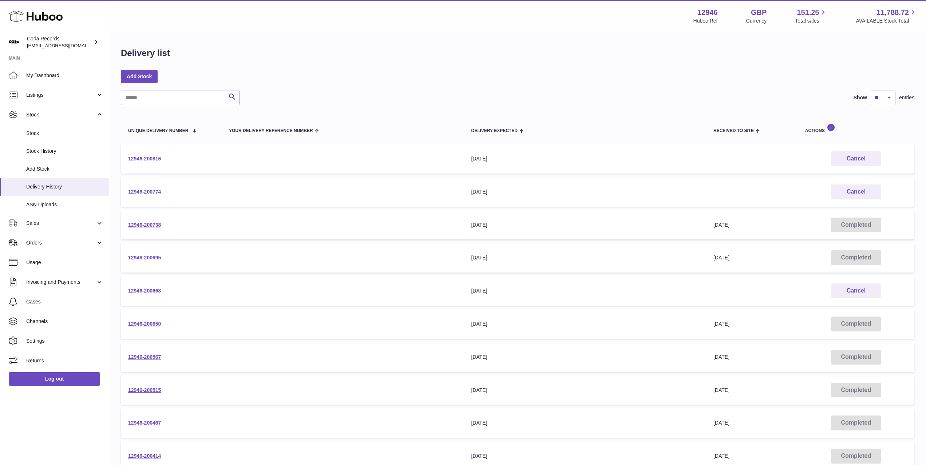
click at [460, 109] on div "Search Show ** ** ** *** entries Unique Delivery Number Your Delivery Reference…" at bounding box center [518, 289] width 794 height 397
click at [141, 288] on td "12946-200668" at bounding box center [171, 290] width 101 height 29
click at [146, 292] on link "12946-200668" at bounding box center [144, 291] width 33 height 6
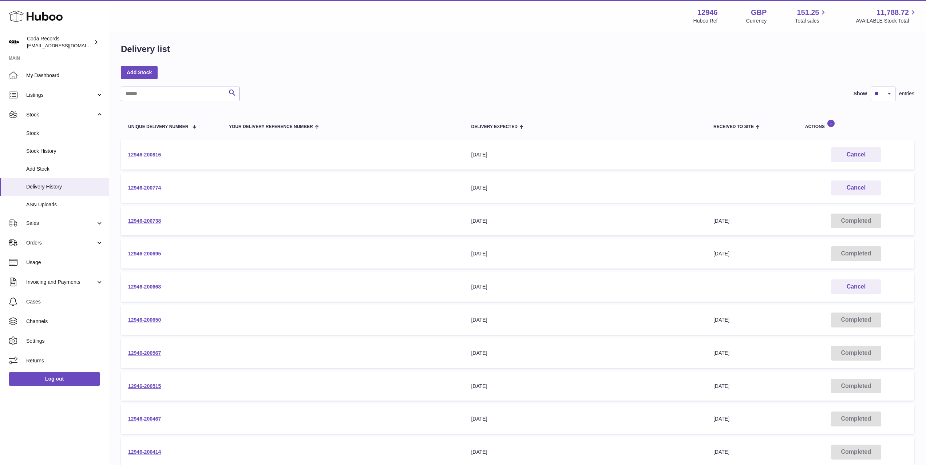
scroll to position [4, 0]
click at [157, 189] on link "12946-200774" at bounding box center [144, 188] width 33 height 6
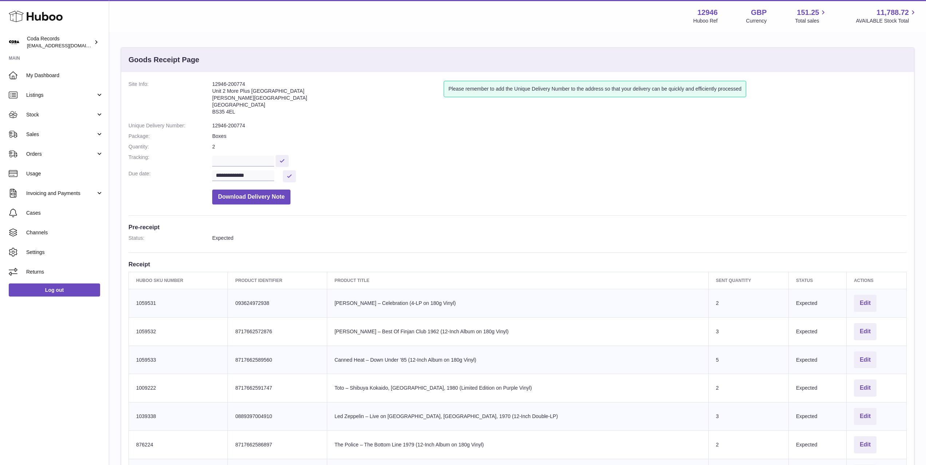
click at [233, 155] on dd at bounding box center [559, 160] width 695 height 13
drag, startPoint x: 234, startPoint y: 158, endPoint x: 240, endPoint y: 158, distance: 5.8
click at [234, 158] on input "text" at bounding box center [243, 161] width 62 height 11
paste input "**********"
type input "**********"
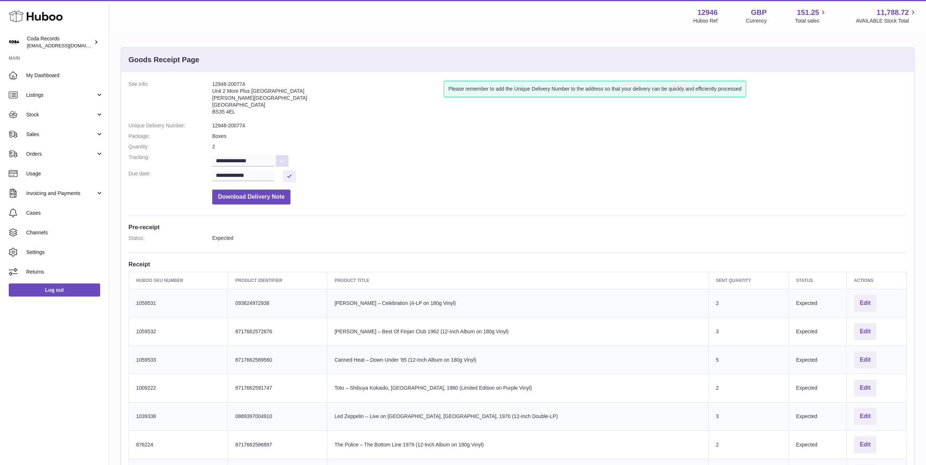
click at [286, 159] on button at bounding box center [282, 161] width 13 height 12
click at [304, 156] on dd "**********" at bounding box center [559, 160] width 695 height 13
click at [67, 137] on span "Sales" at bounding box center [61, 134] width 70 height 7
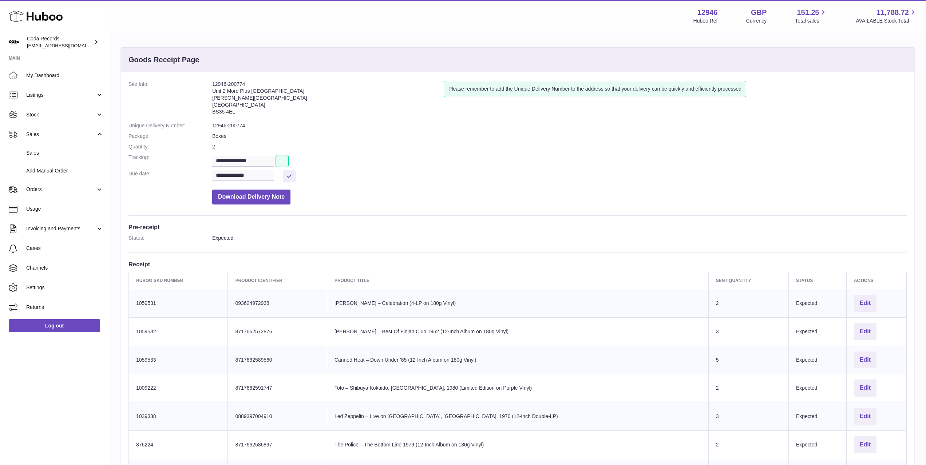
click at [284, 161] on button at bounding box center [282, 161] width 13 height 12
click at [59, 115] on span "Stock" at bounding box center [61, 114] width 70 height 7
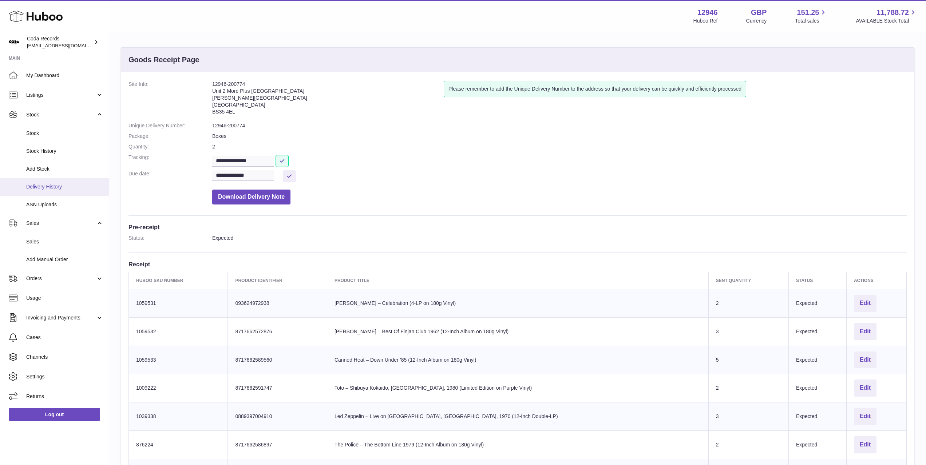
click at [67, 183] on link "Delivery History" at bounding box center [54, 187] width 109 height 18
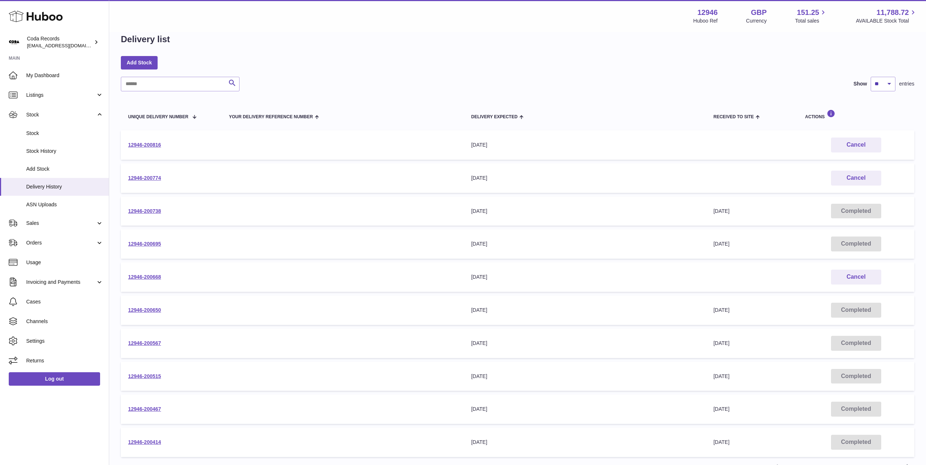
scroll to position [15, 0]
click at [154, 276] on link "12946-200668" at bounding box center [144, 276] width 33 height 6
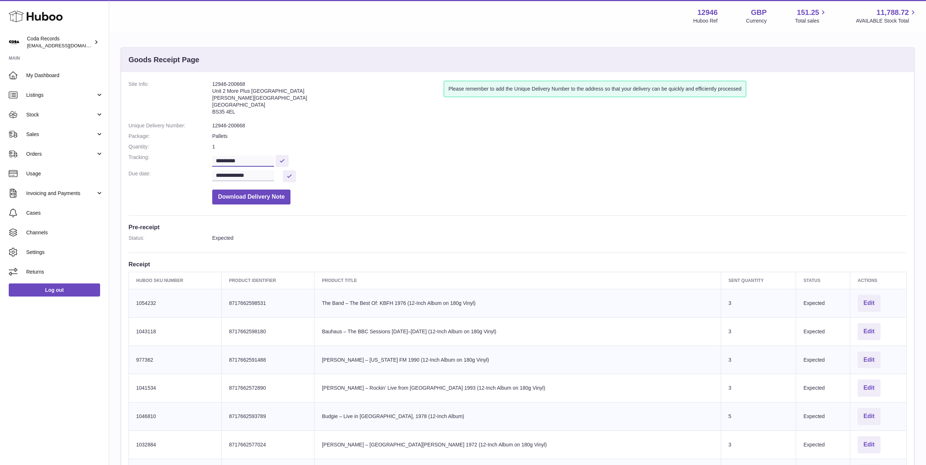
drag, startPoint x: 253, startPoint y: 160, endPoint x: 204, endPoint y: 160, distance: 49.1
click at [204, 160] on dl "**********" at bounding box center [517, 144] width 778 height 127
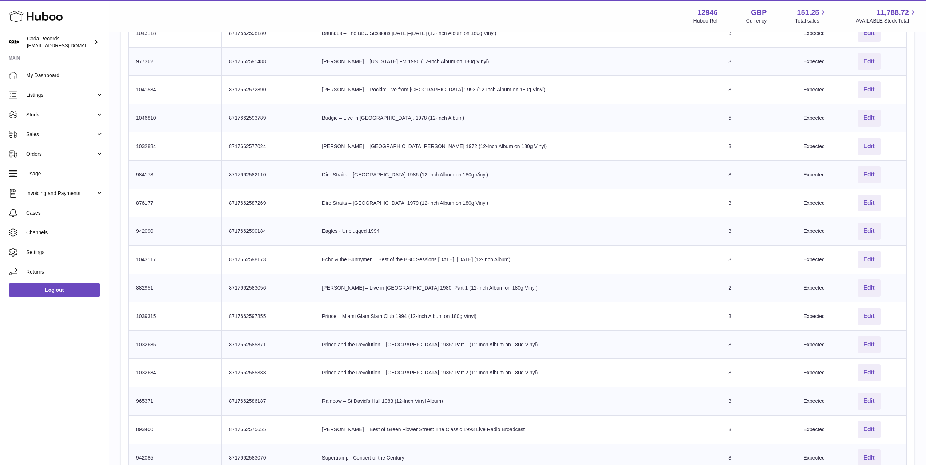
scroll to position [297, 0]
click at [54, 116] on span "Stock" at bounding box center [61, 114] width 70 height 7
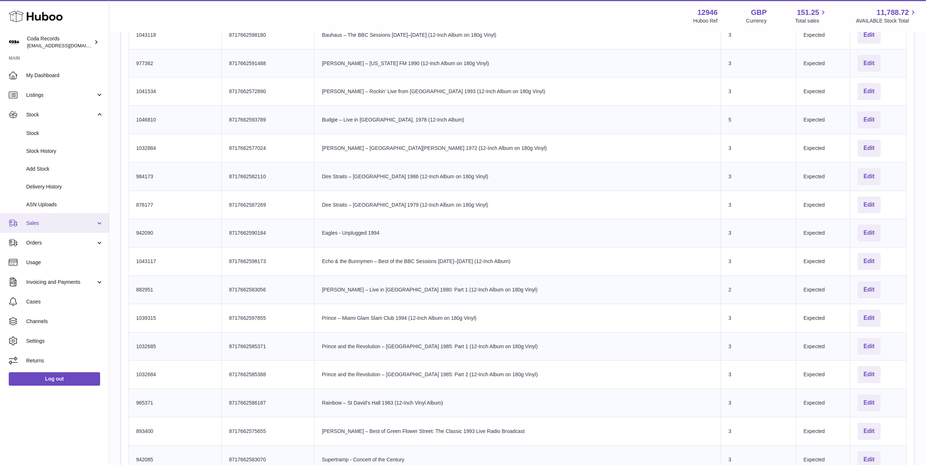
click at [67, 223] on span "Sales" at bounding box center [61, 223] width 70 height 7
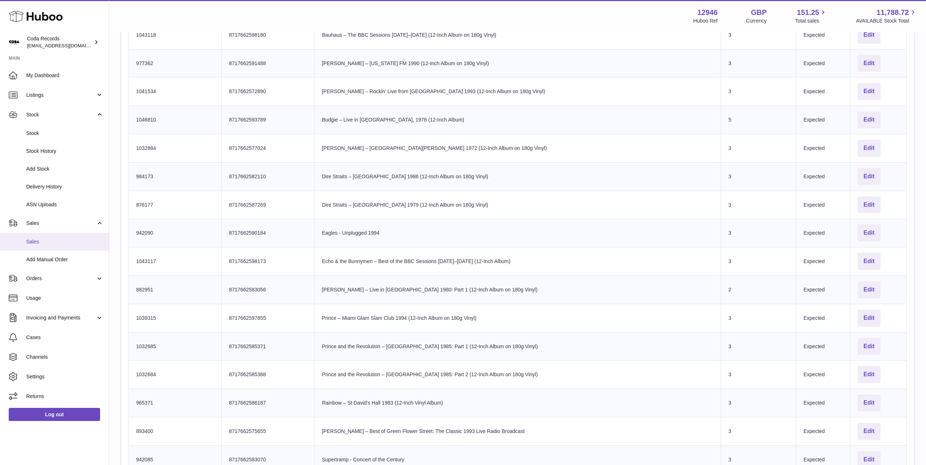
click at [63, 250] on link "Sales" at bounding box center [54, 242] width 109 height 18
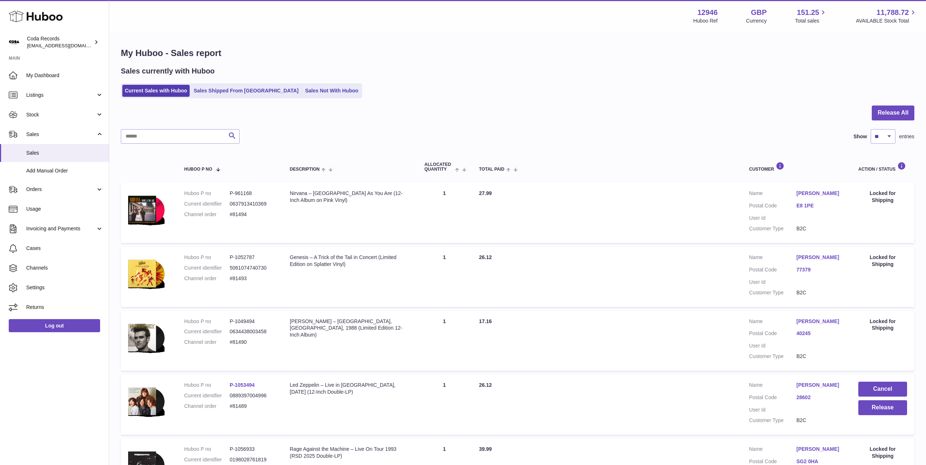
click at [816, 195] on link "Silvia Pellegrino" at bounding box center [819, 193] width 47 height 7
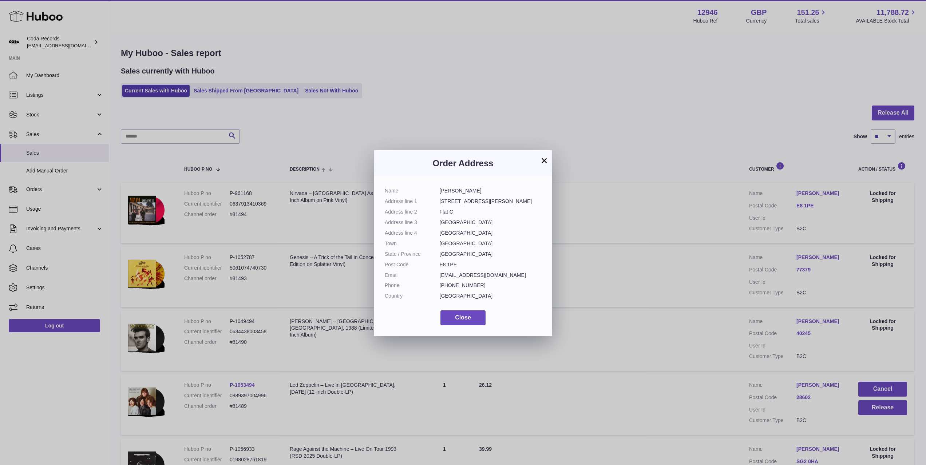
click at [546, 163] on button "×" at bounding box center [544, 160] width 9 height 9
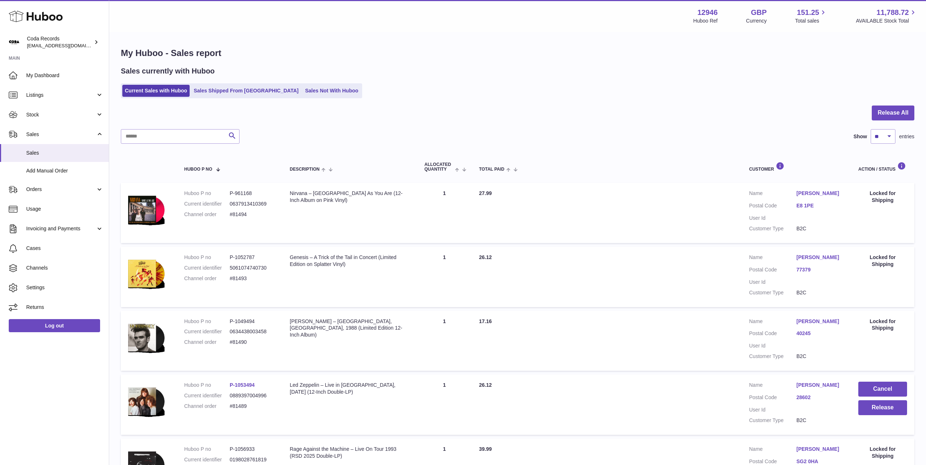
drag, startPoint x: 247, startPoint y: 215, endPoint x: 229, endPoint y: 215, distance: 17.5
click at [229, 215] on dl "Huboo P no P-961168 Current identifier 0637913410369 Channel order #81494" at bounding box center [229, 206] width 91 height 32
copy dl "#81494"
click at [419, 67] on div "Sales currently with Huboo" at bounding box center [518, 71] width 794 height 10
click at [430, 114] on div at bounding box center [518, 118] width 794 height 24
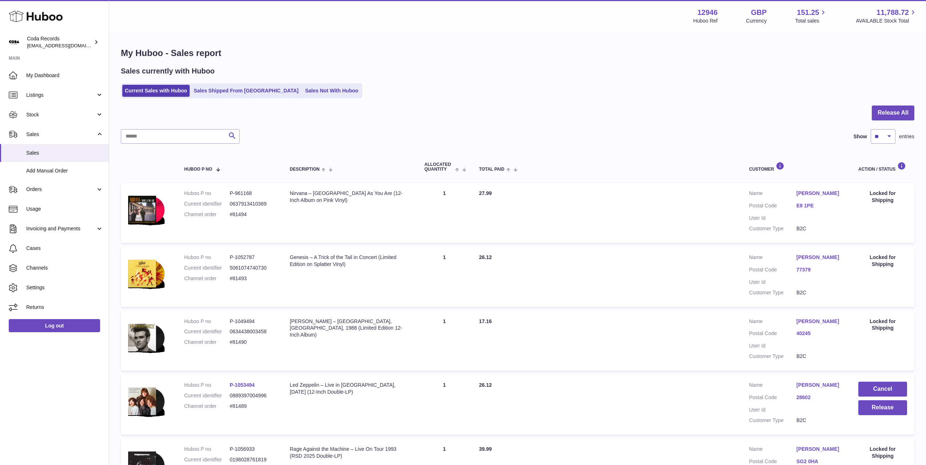
click at [430, 111] on div at bounding box center [518, 118] width 794 height 24
click at [302, 88] on link "Sales Not With Huboo" at bounding box center [331, 91] width 58 height 12
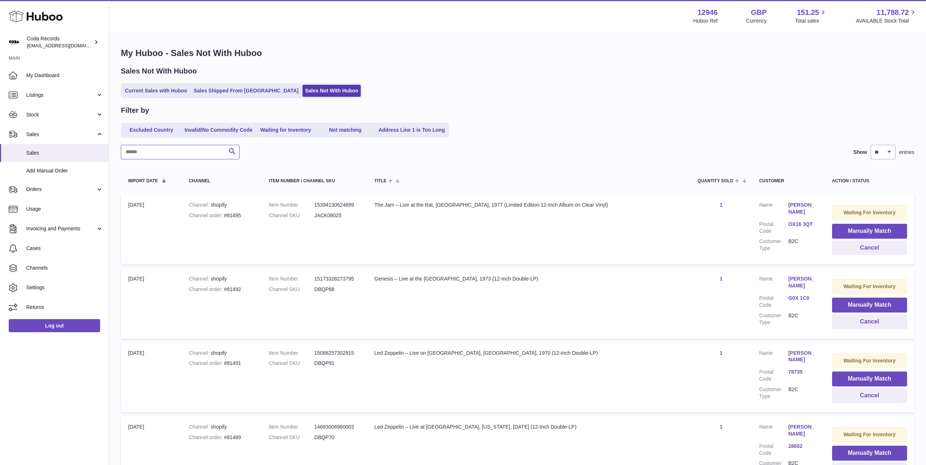
click at [215, 149] on input "text" at bounding box center [180, 152] width 119 height 15
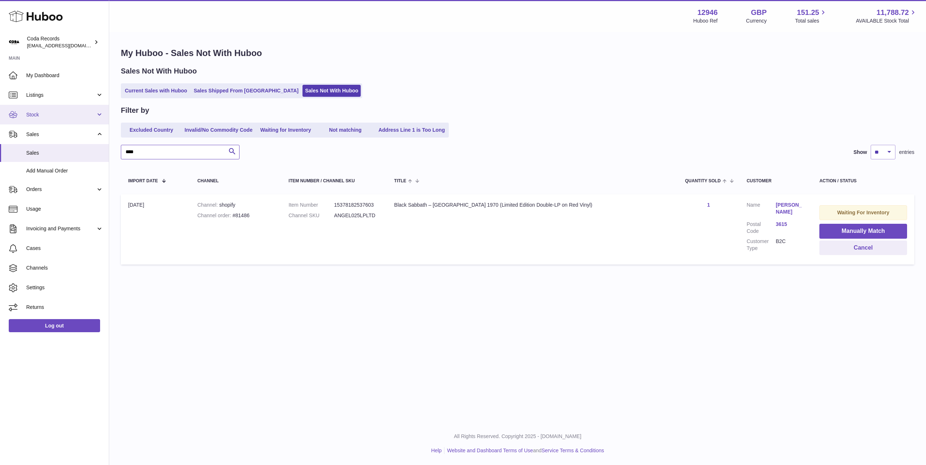
type input "****"
click at [52, 117] on span "Stock" at bounding box center [61, 114] width 70 height 7
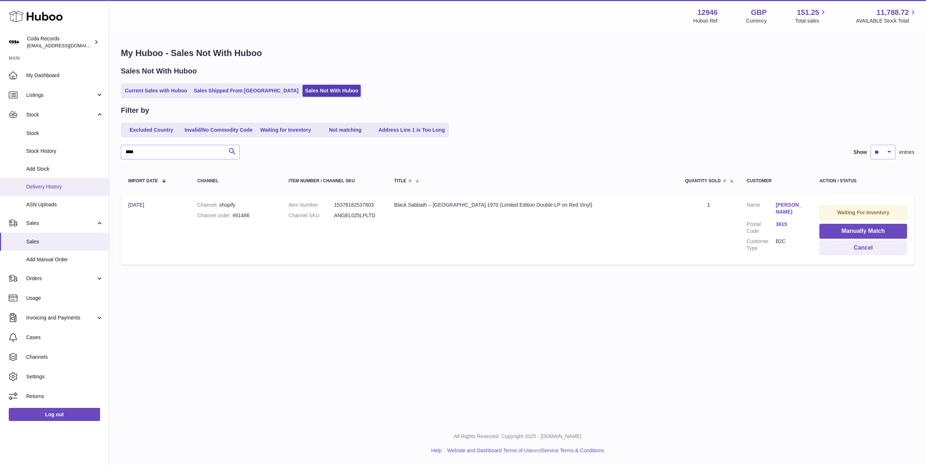
click at [52, 184] on span "Delivery History" at bounding box center [64, 186] width 77 height 7
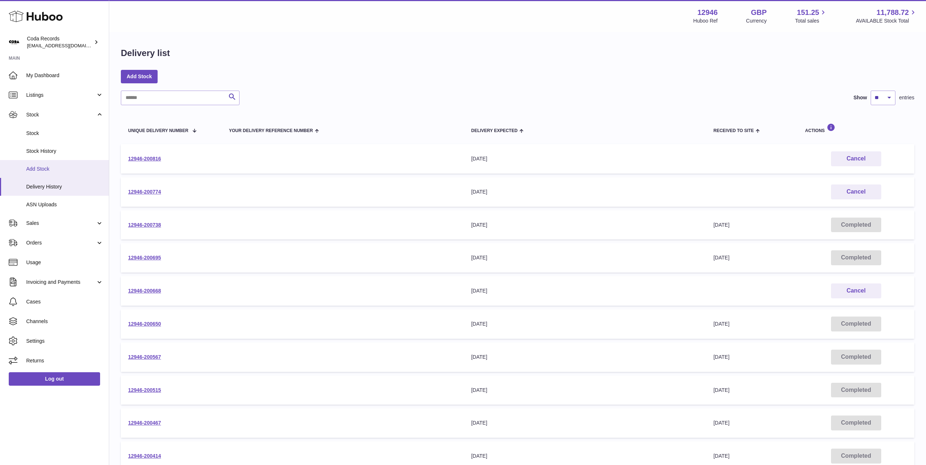
click at [59, 171] on span "Add Stock" at bounding box center [64, 169] width 77 height 7
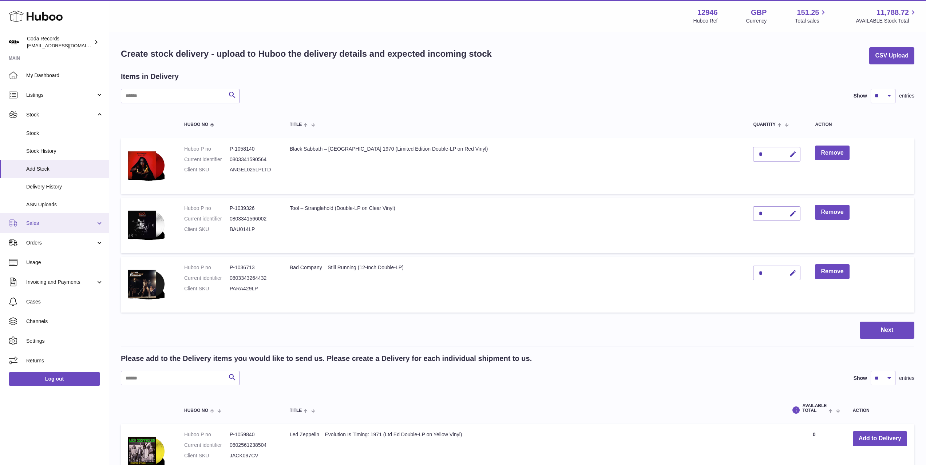
drag, startPoint x: 63, startPoint y: 221, endPoint x: 64, endPoint y: 228, distance: 7.1
click at [63, 221] on span "Sales" at bounding box center [61, 223] width 70 height 7
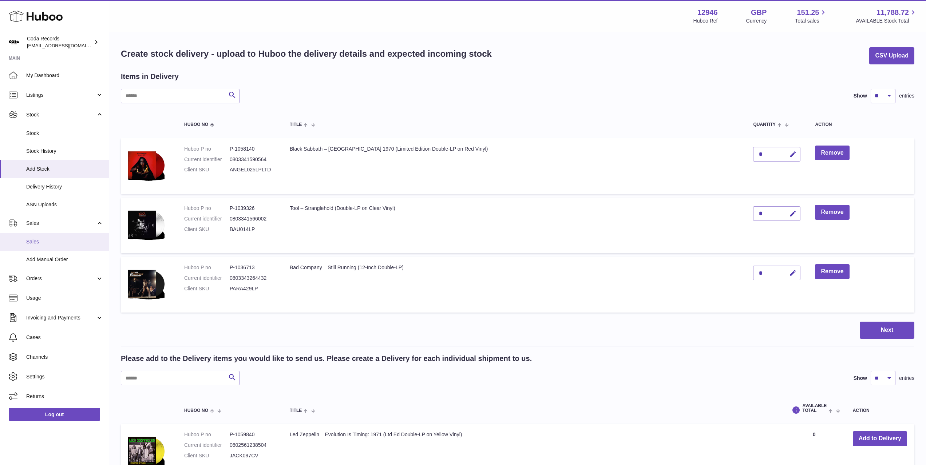
click at [67, 245] on link "Sales" at bounding box center [54, 242] width 109 height 18
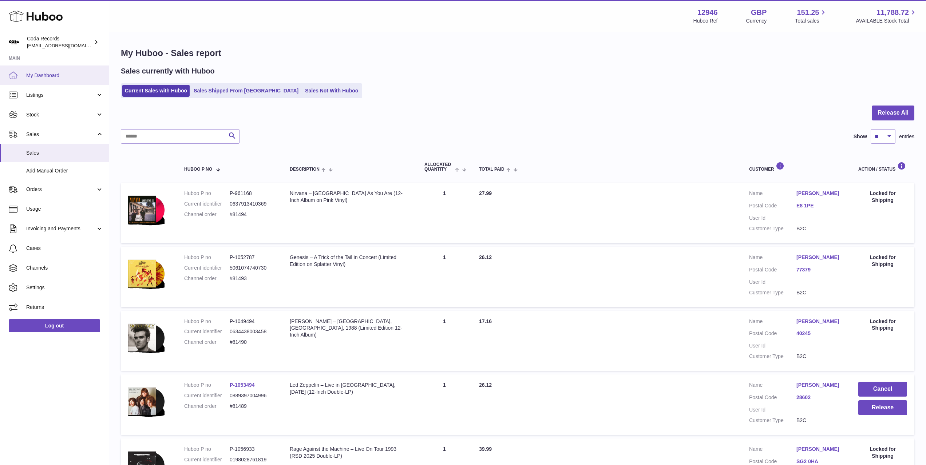
drag, startPoint x: 62, startPoint y: 73, endPoint x: 67, endPoint y: 73, distance: 4.4
click at [62, 73] on span "My Dashboard" at bounding box center [64, 75] width 77 height 7
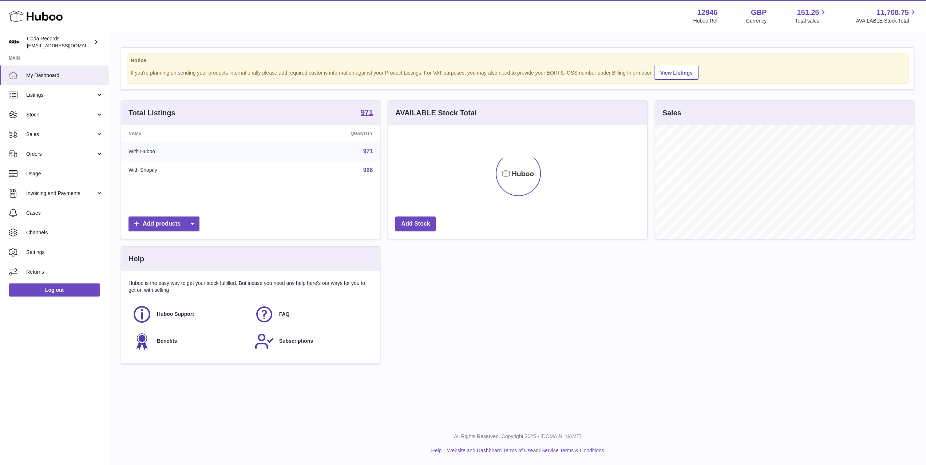
scroll to position [114, 259]
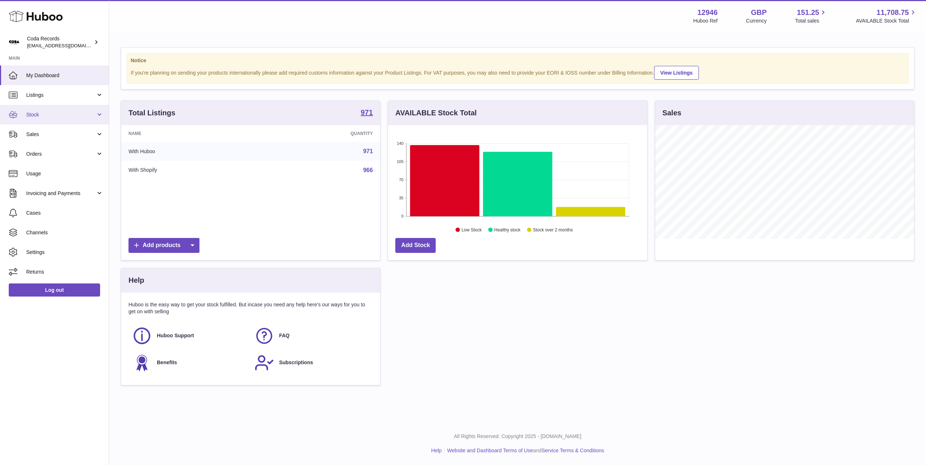
click at [40, 113] on span "Stock" at bounding box center [61, 114] width 70 height 7
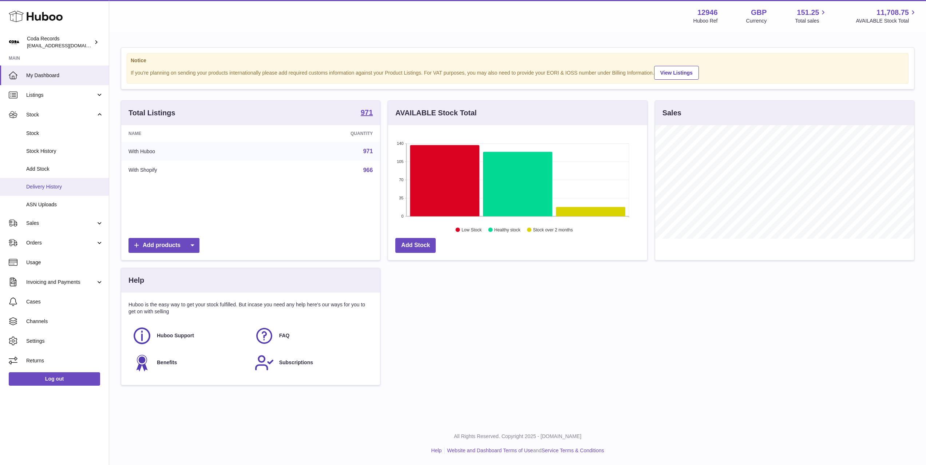
click at [55, 185] on span "Delivery History" at bounding box center [64, 186] width 77 height 7
